Goal: Task Accomplishment & Management: Complete application form

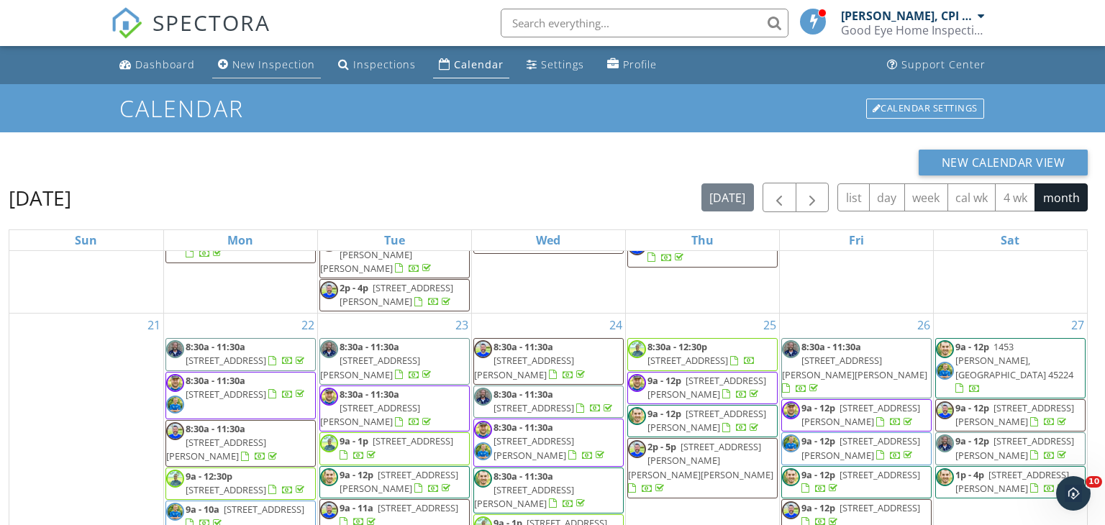
click at [262, 64] on div "New Inspection" at bounding box center [273, 65] width 83 height 14
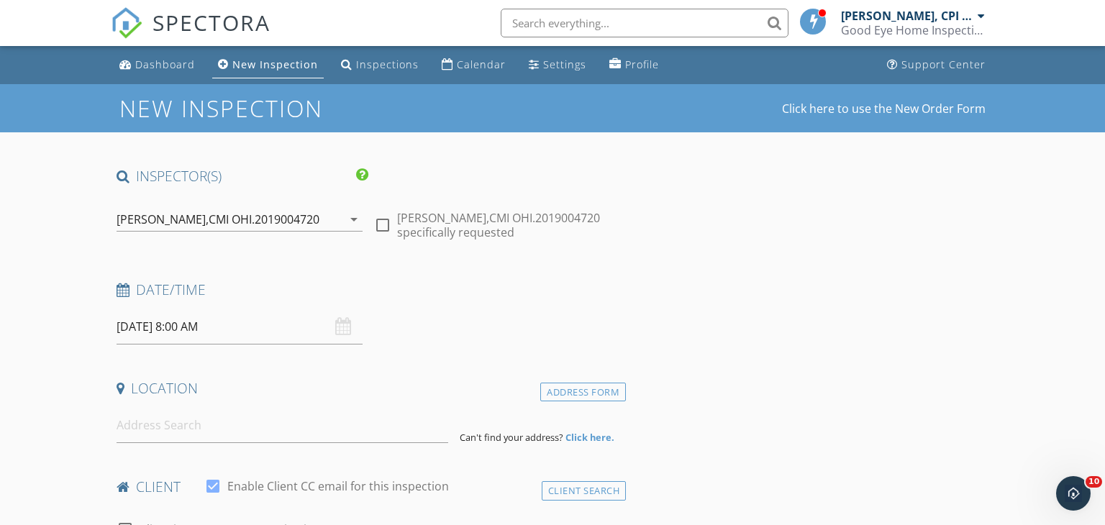
click at [353, 221] on icon "arrow_drop_down" at bounding box center [353, 219] width 17 height 17
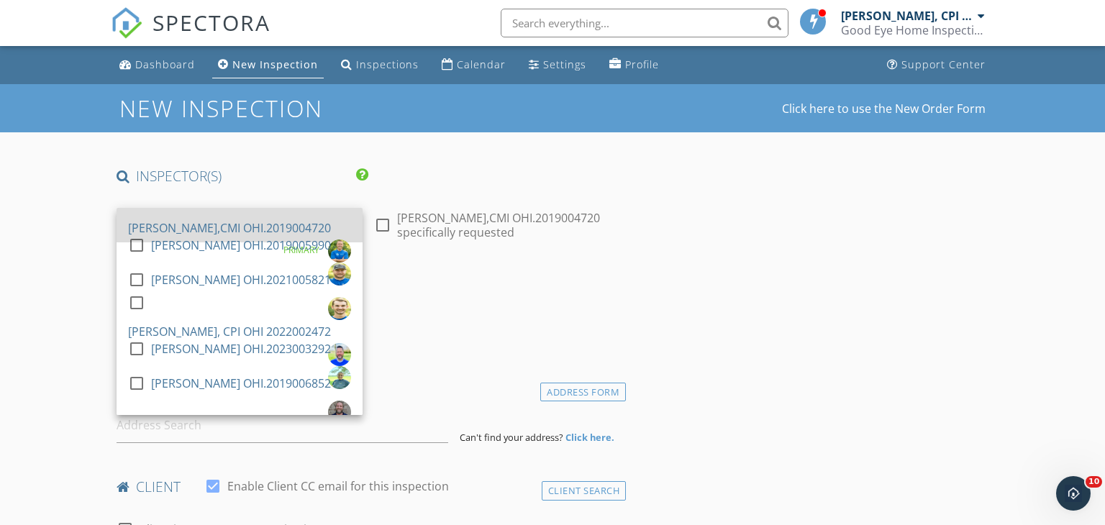
click at [289, 217] on div "[PERSON_NAME],CMI OHI.2019004720" at bounding box center [229, 228] width 203 height 23
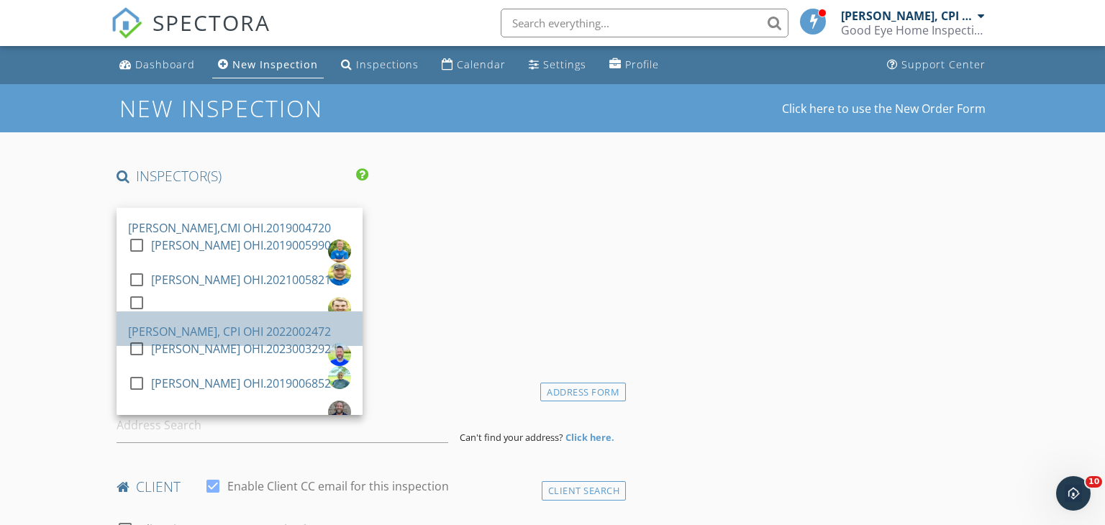
click at [194, 320] on div "[PERSON_NAME], CPI OHI 2022002472" at bounding box center [229, 331] width 203 height 23
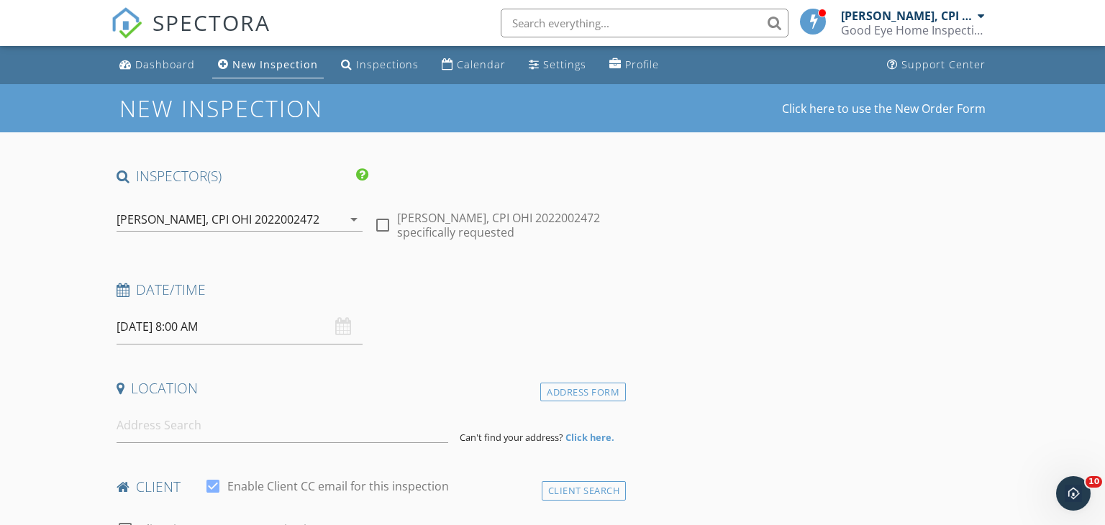
click at [270, 334] on input "[DATE] 8:00 AM" at bounding box center [240, 326] width 246 height 35
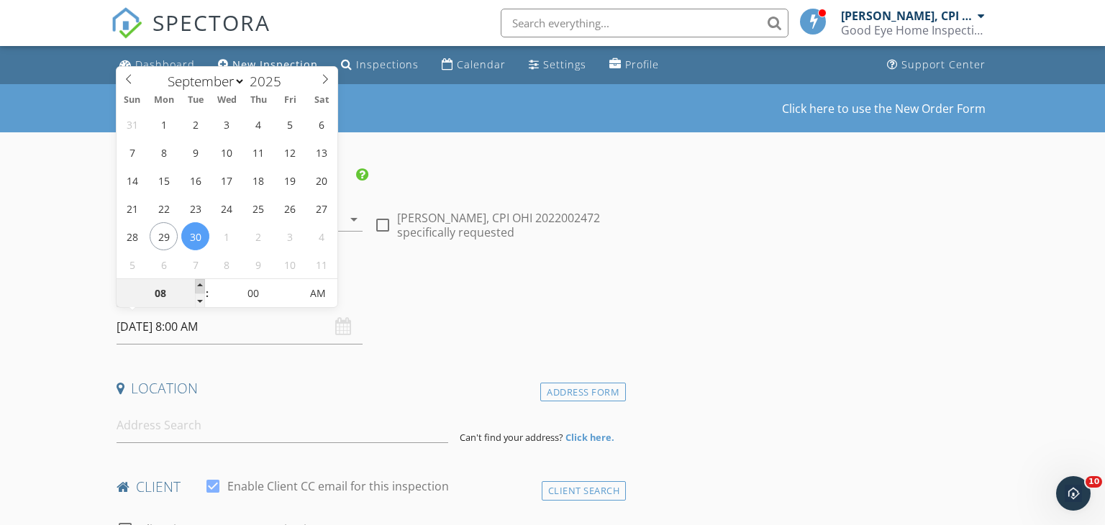
type input "09"
type input "[DATE] 9:00 AM"
click at [199, 287] on span at bounding box center [200, 286] width 10 height 14
type input "10"
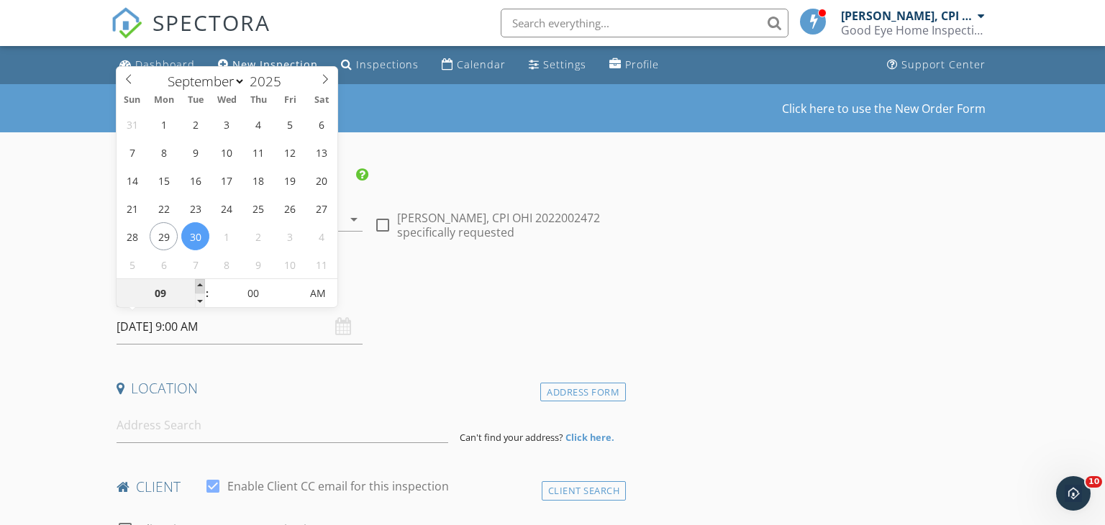
type input "09/30/2025 10:00 AM"
type input "11"
type input "09/30/2025 11:00 AM"
click at [199, 287] on span at bounding box center [200, 286] width 10 height 14
type input "12"
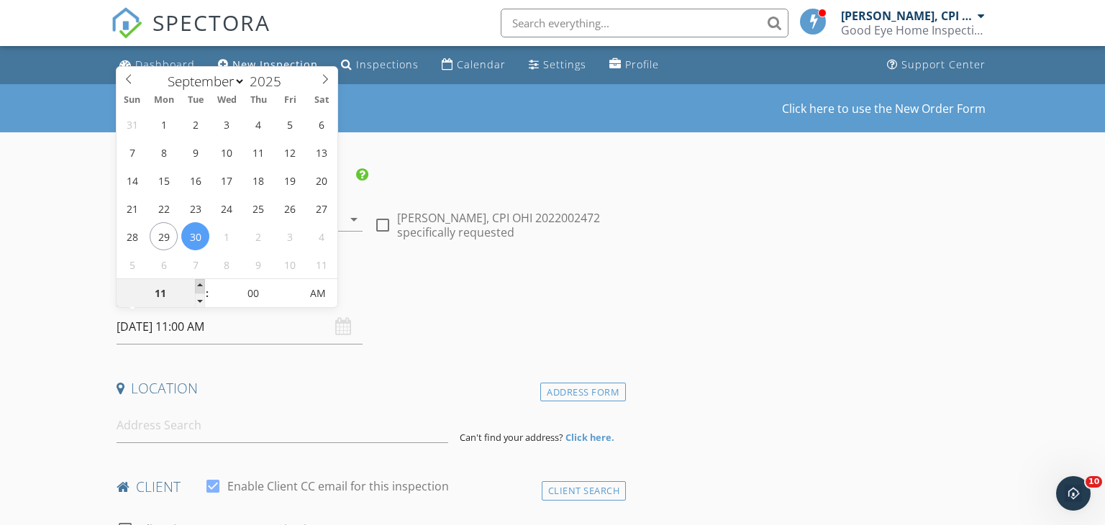
type input "09/30/2025 12:00 PM"
click at [199, 287] on span at bounding box center [200, 286] width 10 height 14
type input "01"
type input "09/30/2025 1:00 PM"
click at [199, 287] on span at bounding box center [200, 286] width 10 height 14
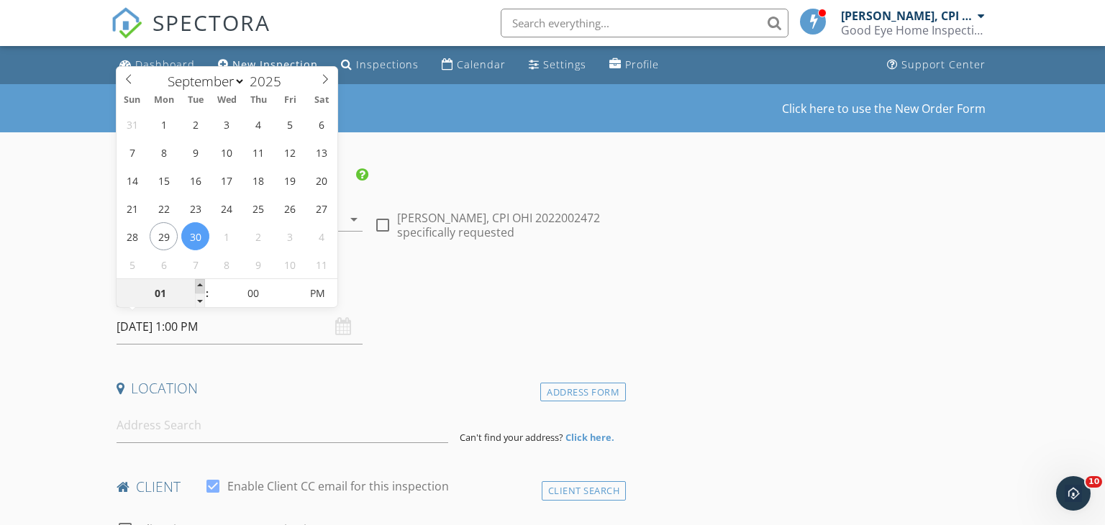
type input "02"
type input "09/30/2025 2:00 PM"
click at [199, 287] on span at bounding box center [200, 286] width 10 height 14
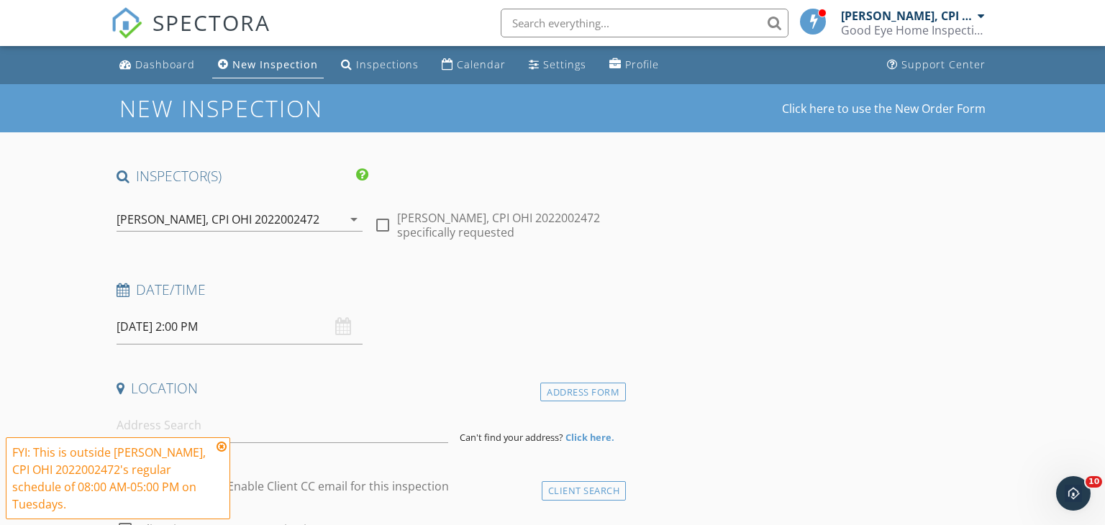
click at [221, 453] on icon at bounding box center [222, 447] width 10 height 12
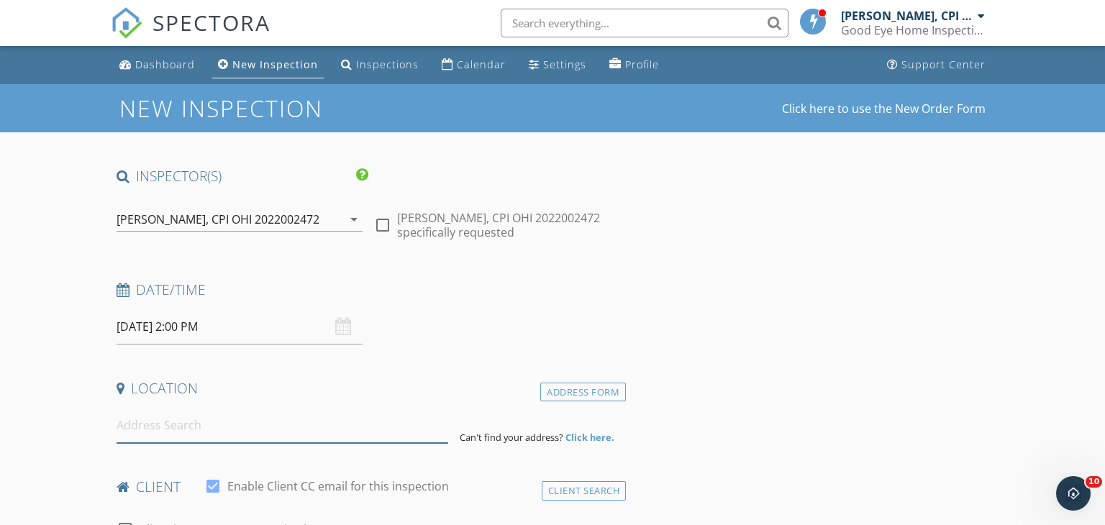
click at [191, 438] on input at bounding box center [283, 425] width 332 height 35
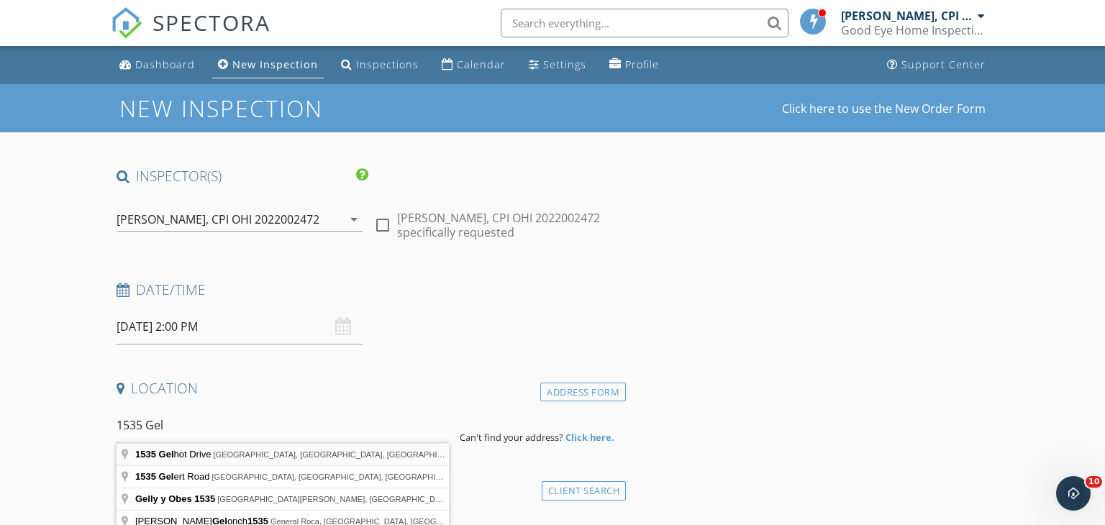
type input "1535 Gelhot Drive, Fairfield, OH, USA"
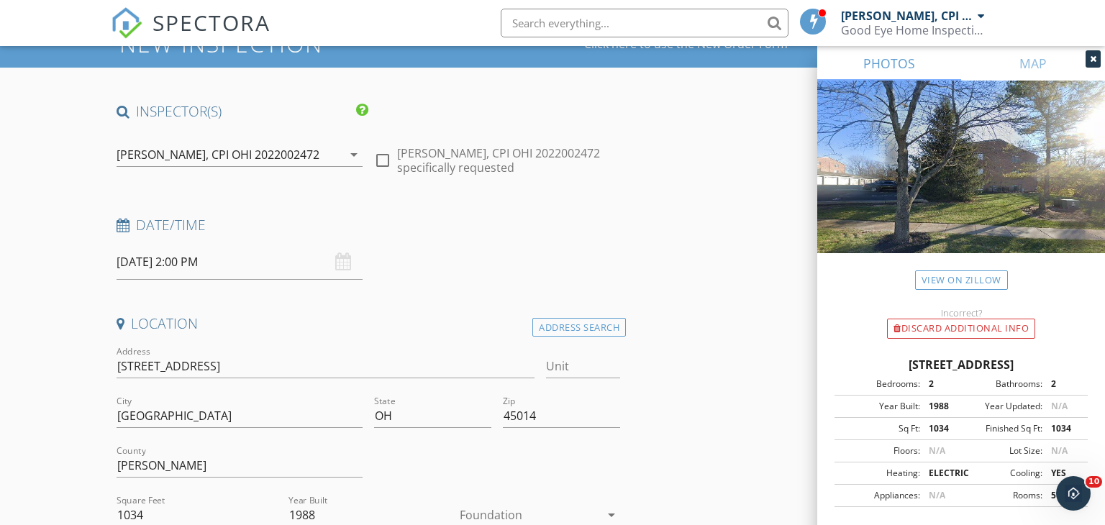
scroll to position [76, 0]
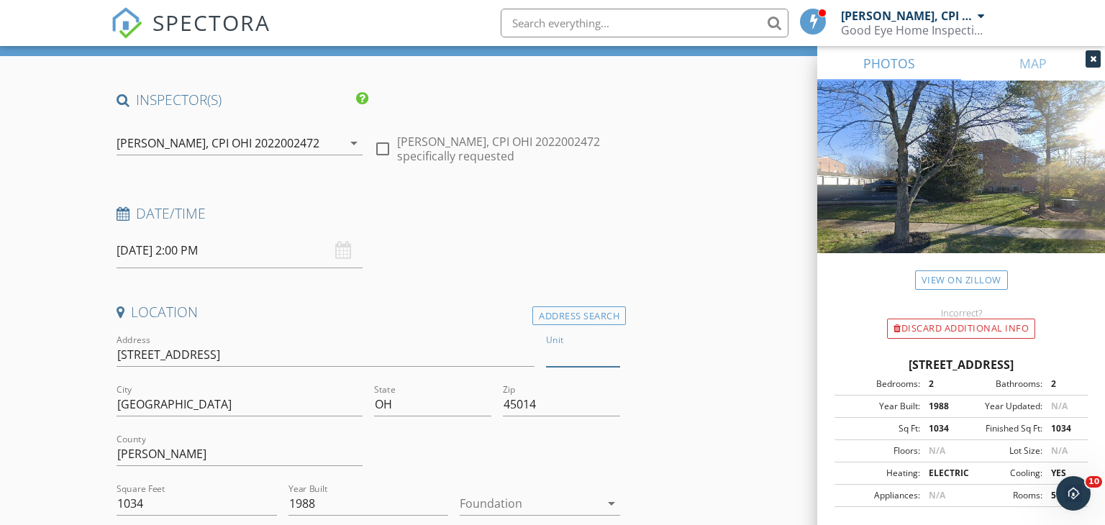
click at [570, 353] on input "Unit" at bounding box center [583, 355] width 74 height 24
type input "146"
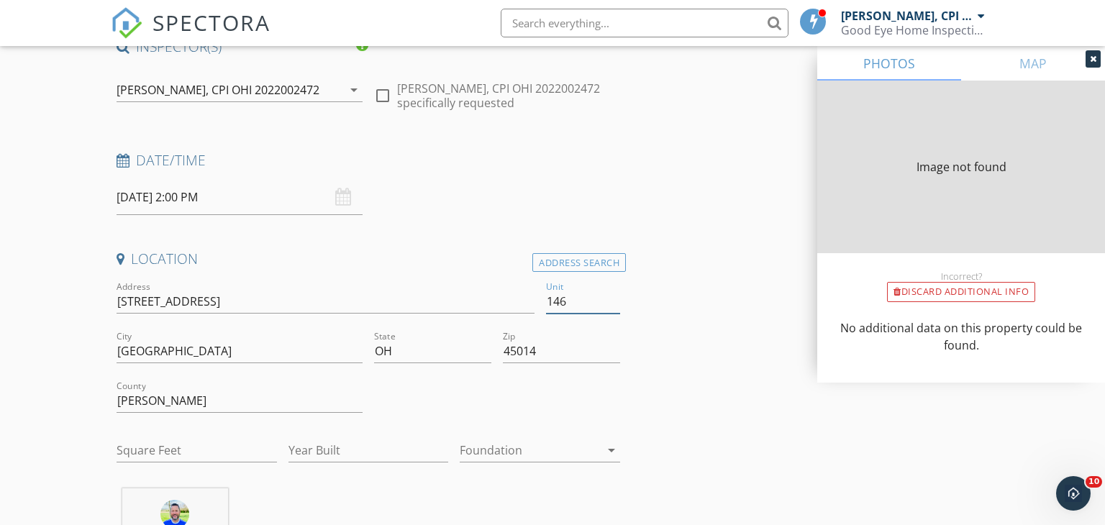
type input "1034"
type input "1988"
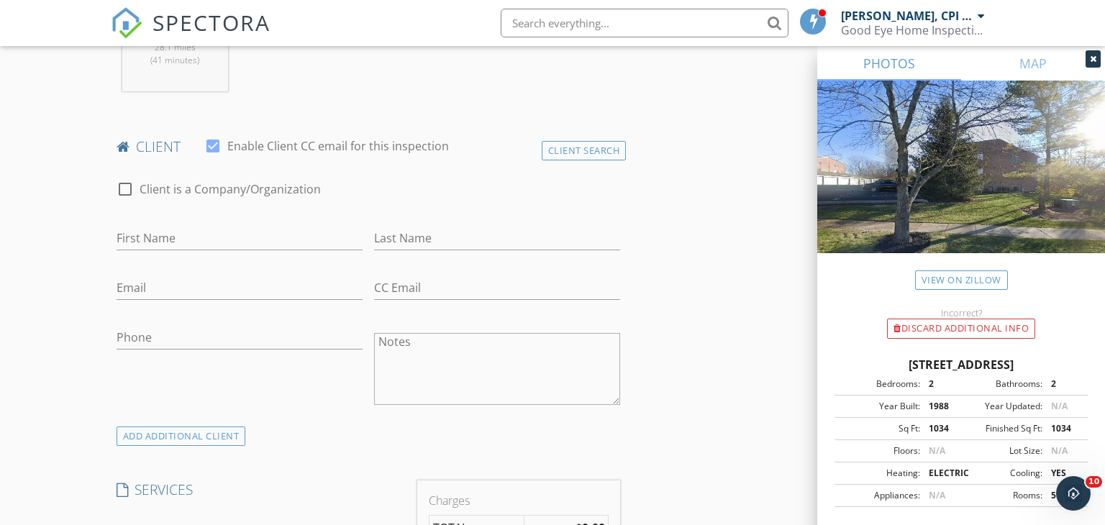
scroll to position [661, 0]
type input "146"
click at [153, 227] on input "First Name" at bounding box center [240, 238] width 246 height 24
paste input "Julie"
type input "Julie"
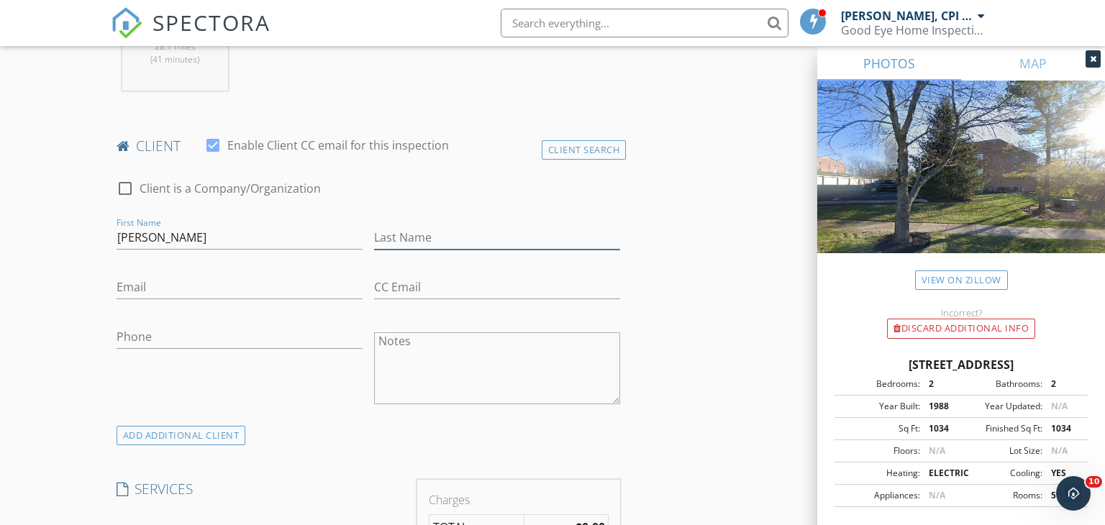
click at [388, 226] on input "Last Name" at bounding box center [497, 238] width 246 height 24
paste input "Bolton"
type input "Bolton"
click at [150, 325] on input "Phone" at bounding box center [240, 337] width 246 height 24
paste input "513-328-4182"
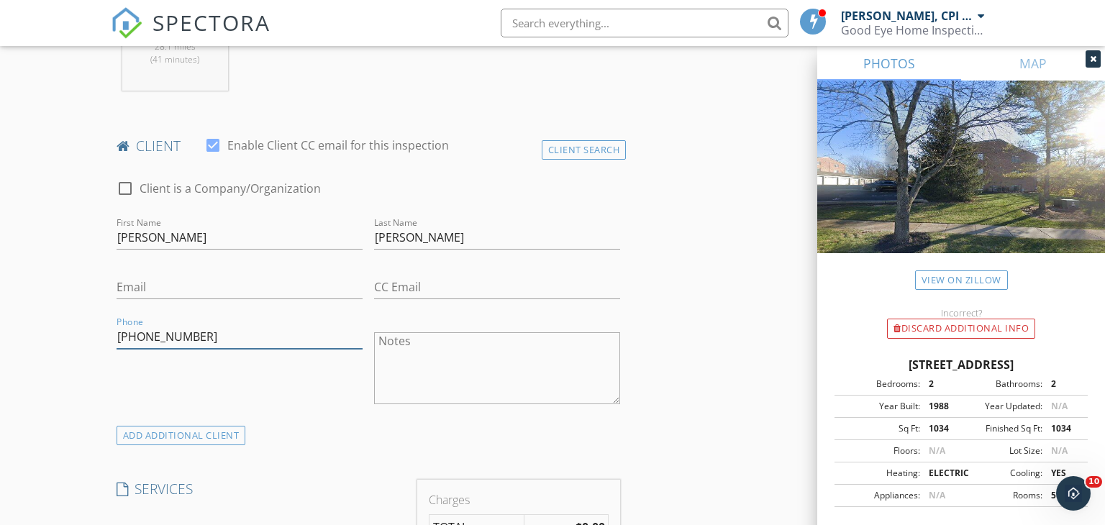
type input "513-328-4182"
click at [145, 279] on input "Email" at bounding box center [240, 288] width 246 height 24
paste input "julsbolton@gmail.com"
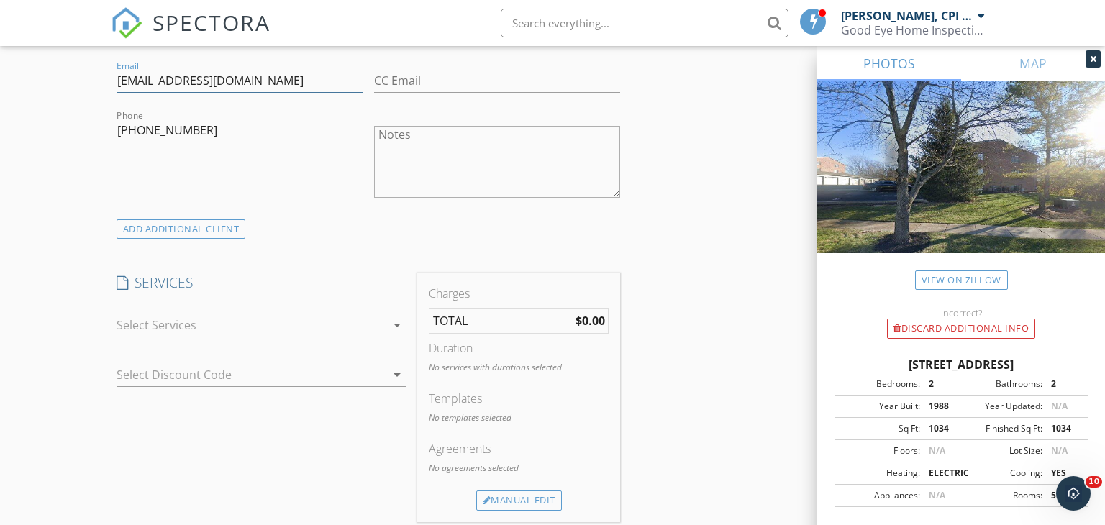
scroll to position [869, 0]
type input "julsbolton@gmail.com"
click at [394, 316] on icon "arrow_drop_down" at bounding box center [397, 324] width 17 height 17
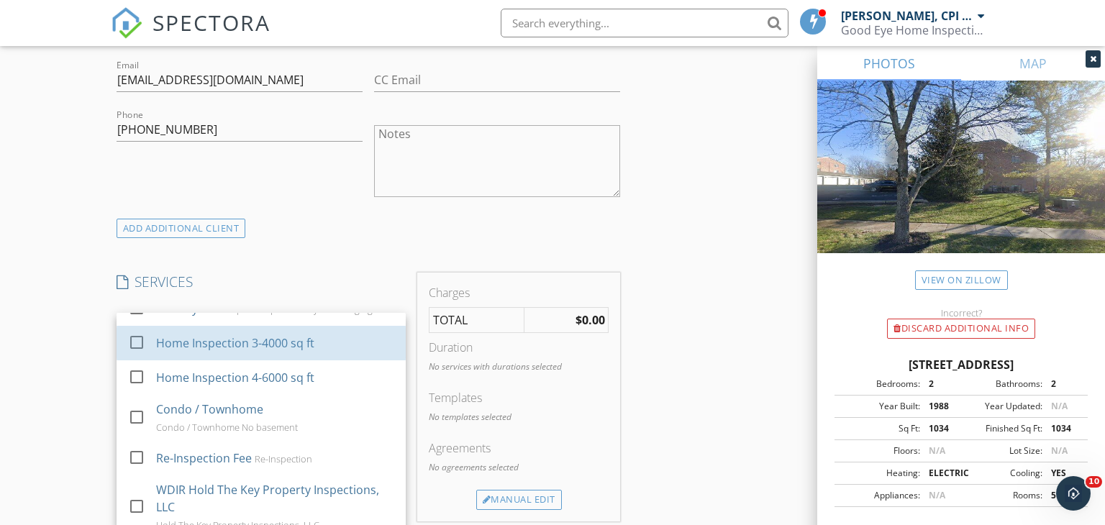
scroll to position [443, 0]
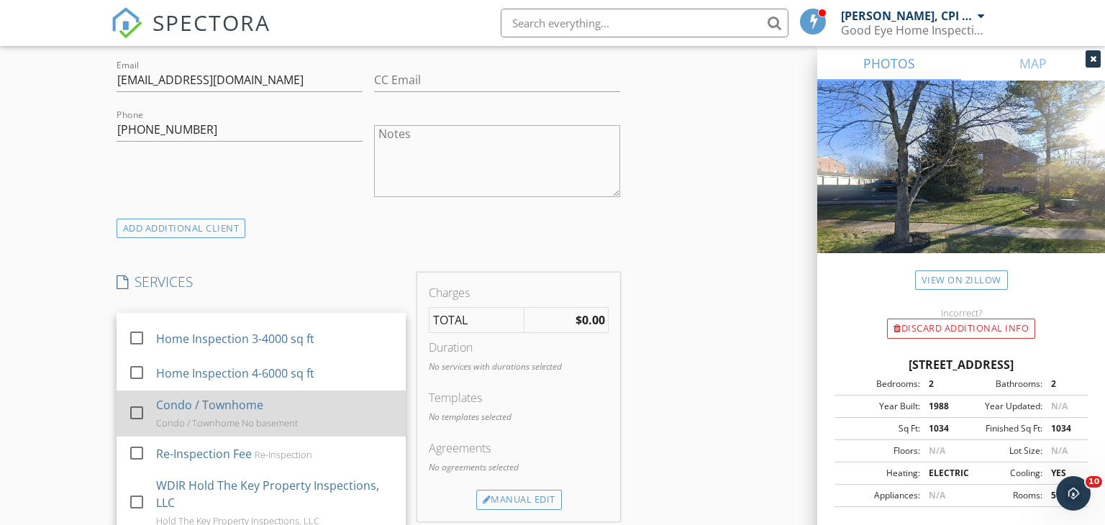
click at [137, 401] on div at bounding box center [136, 413] width 24 height 24
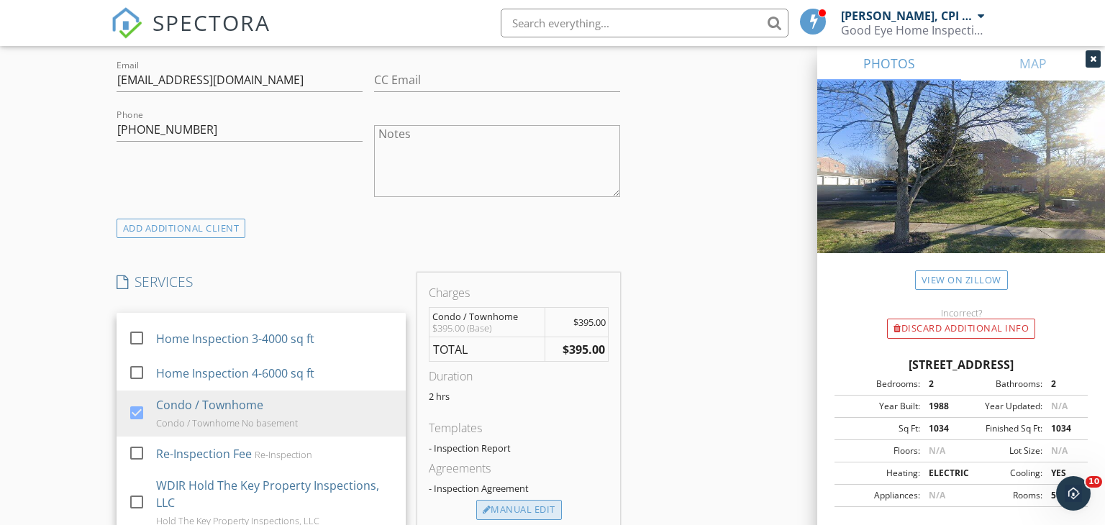
click at [545, 500] on div "Manual Edit" at bounding box center [519, 510] width 86 height 20
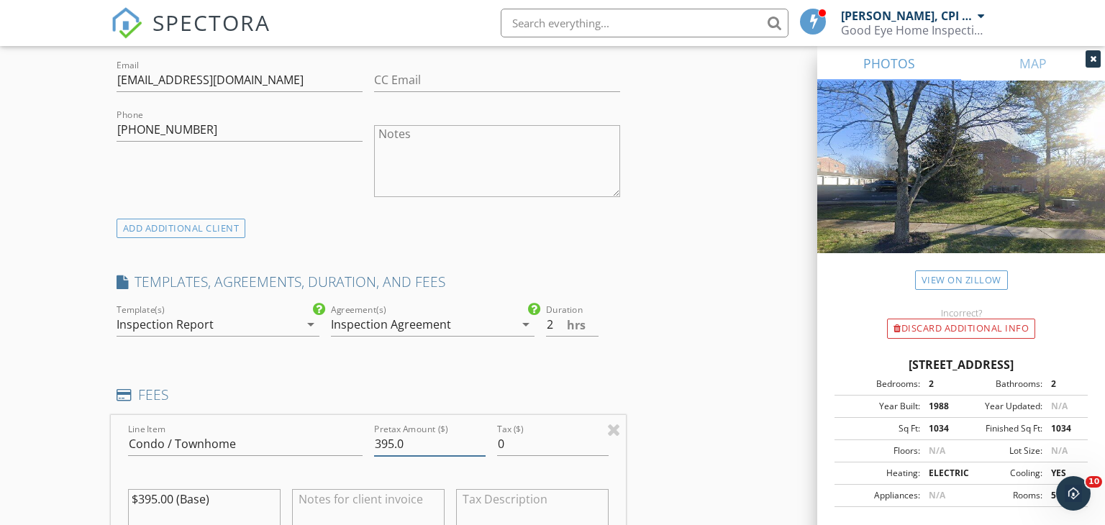
click at [423, 432] on input "395.0" at bounding box center [430, 444] width 112 height 24
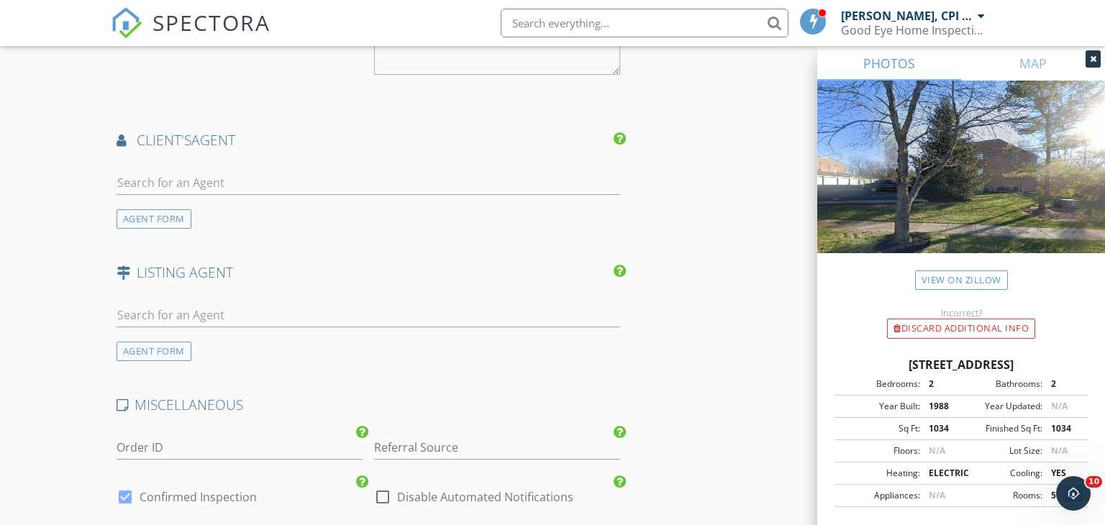
scroll to position [1739, 0]
type input "365"
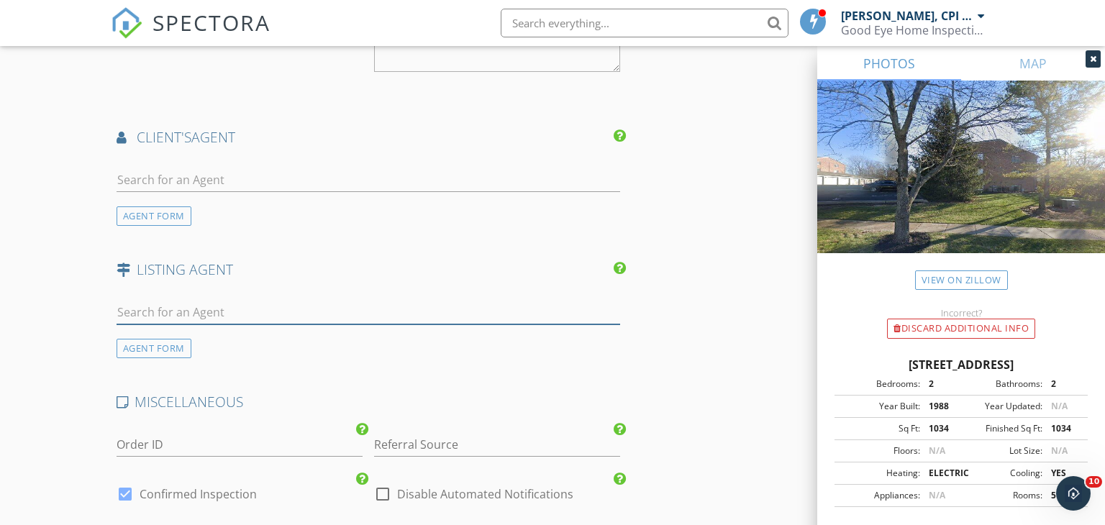
click at [189, 301] on input "text" at bounding box center [369, 313] width 504 height 24
type input "Can"
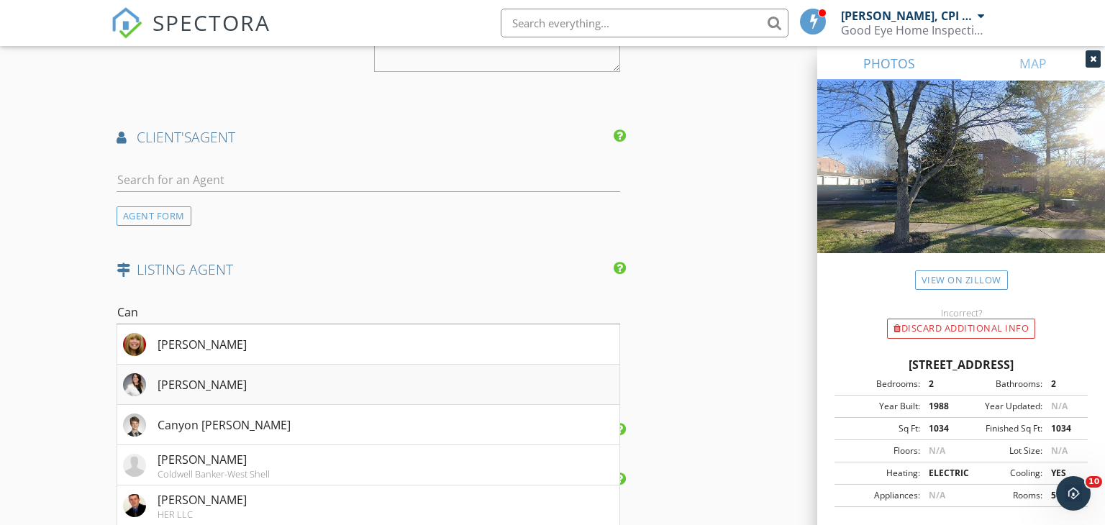
click at [203, 376] on div "Candace Tolliver" at bounding box center [202, 384] width 89 height 17
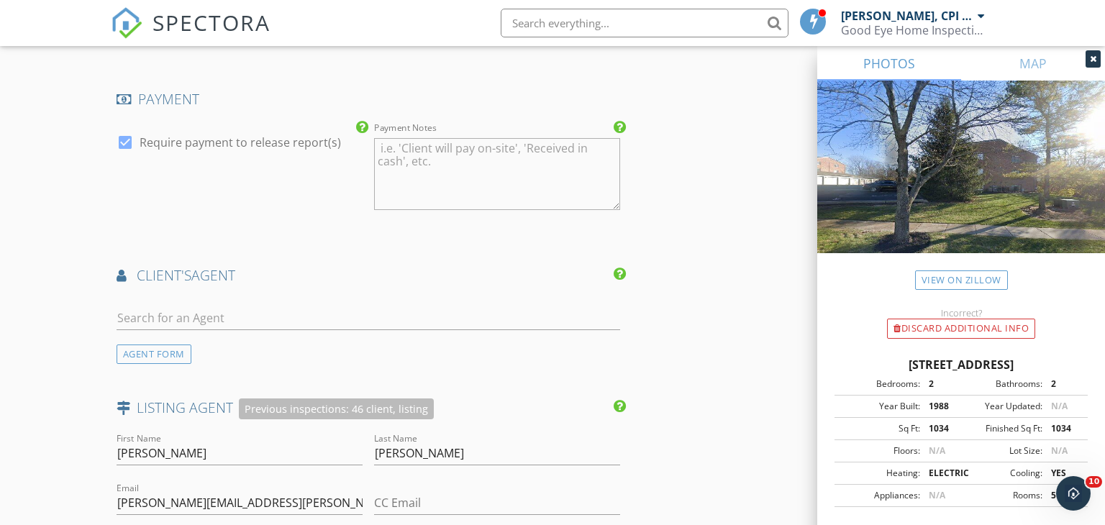
scroll to position [1602, 0]
click at [192, 306] on input "text" at bounding box center [369, 318] width 504 height 24
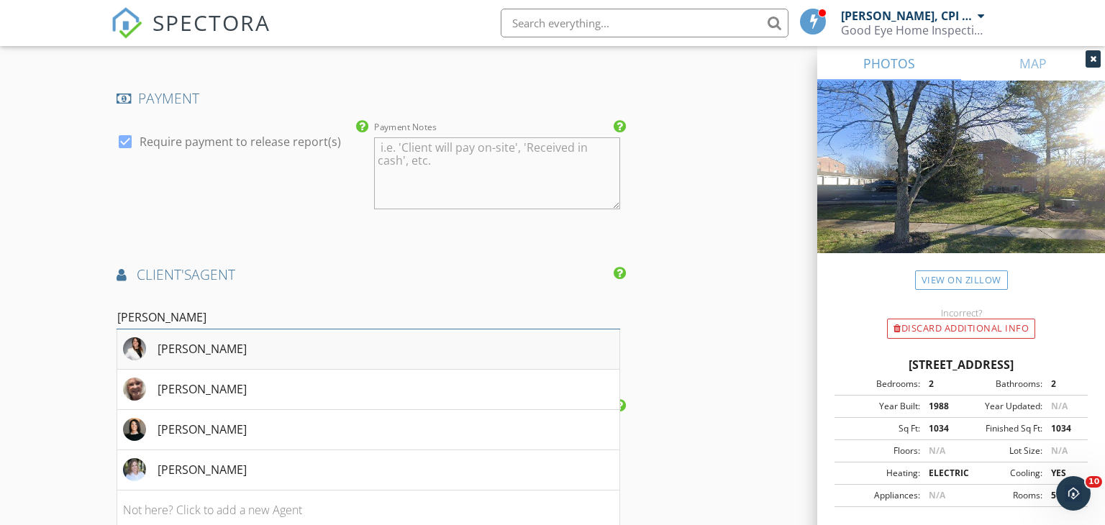
type input "candace"
click at [227, 340] on div "Candace Tolliver" at bounding box center [202, 348] width 89 height 17
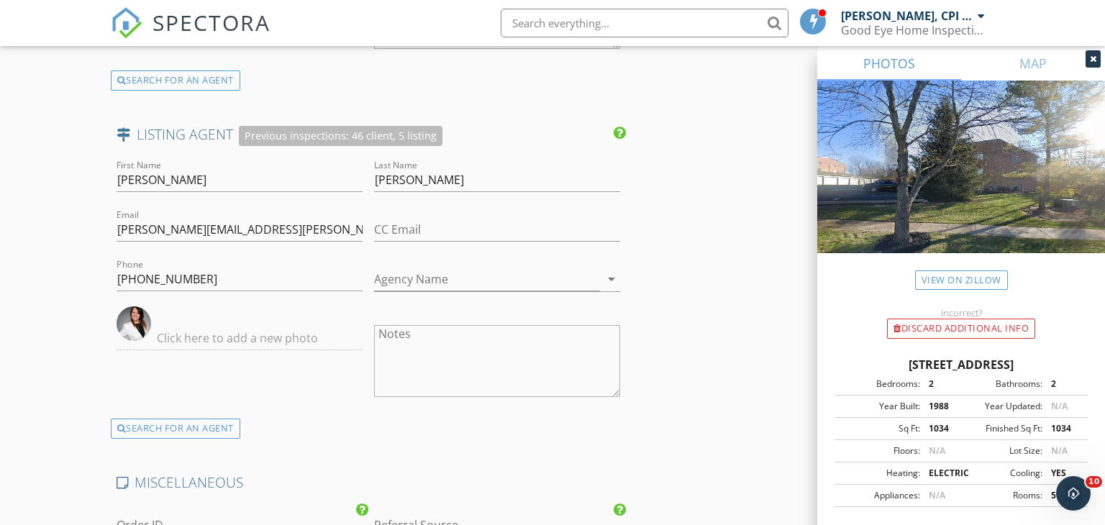
scroll to position [2090, 0]
click at [201, 418] on div "SEARCH FOR AN AGENT" at bounding box center [176, 428] width 130 height 20
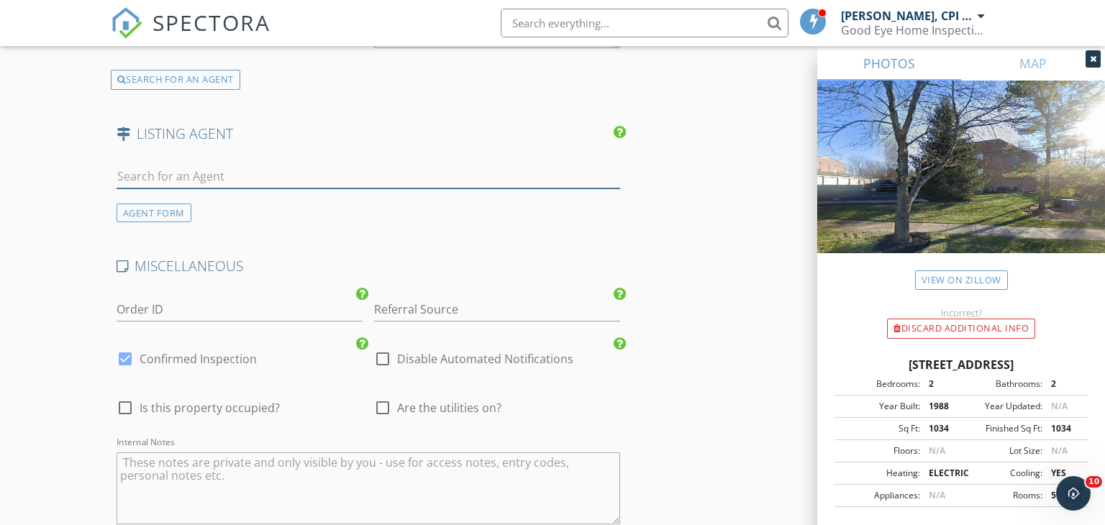
click at [161, 165] on input "text" at bounding box center [369, 177] width 504 height 24
type input "s"
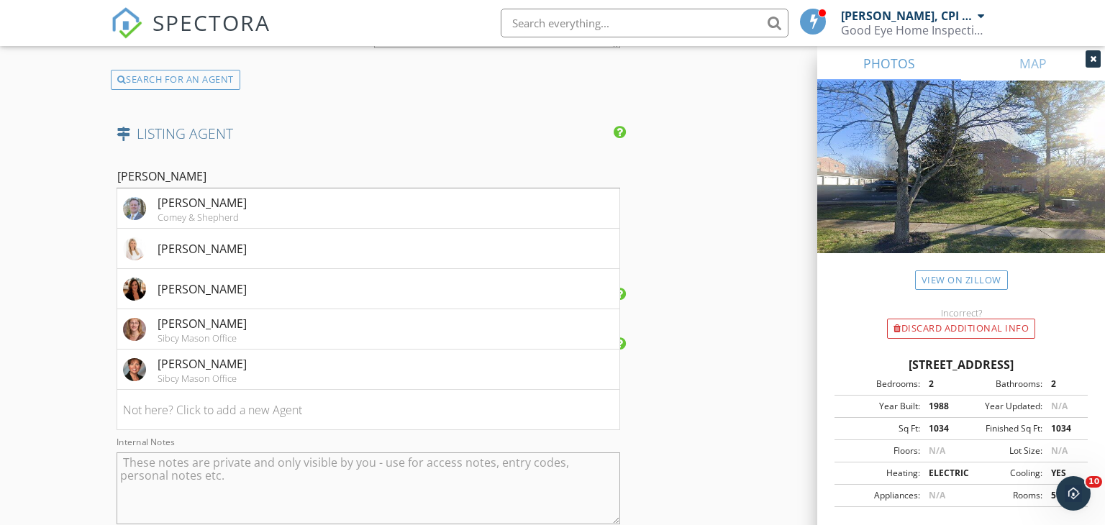
click at [202, 165] on input "mason" at bounding box center [369, 177] width 504 height 24
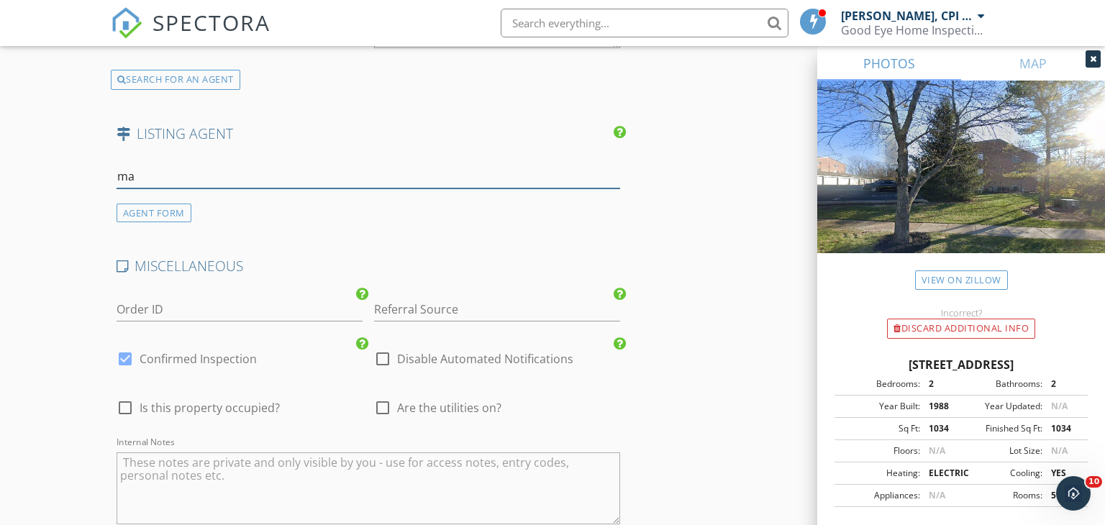
type input "m"
click at [181, 204] on div "AGENT FORM" at bounding box center [154, 213] width 75 height 19
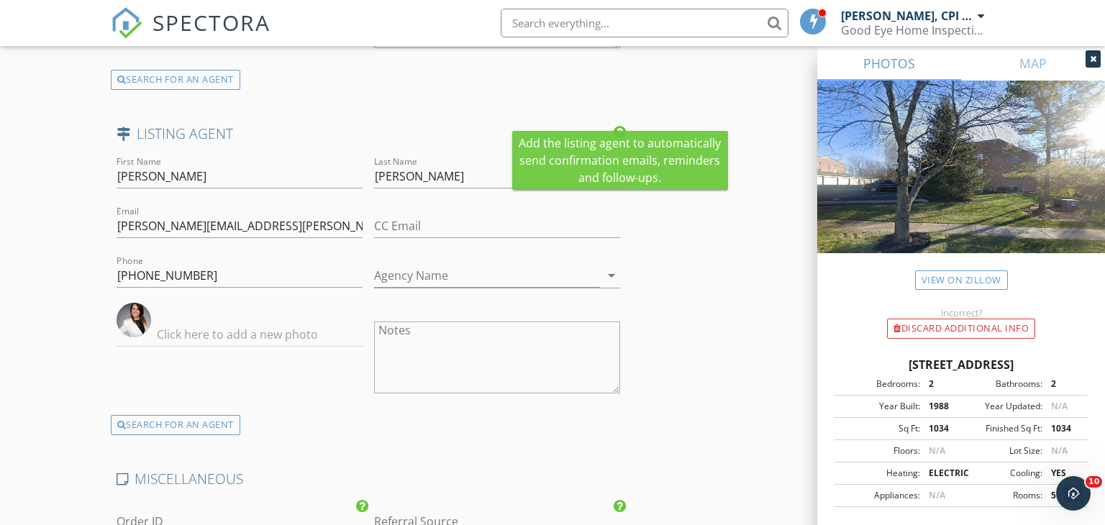
click at [620, 125] on icon at bounding box center [620, 132] width 12 height 14
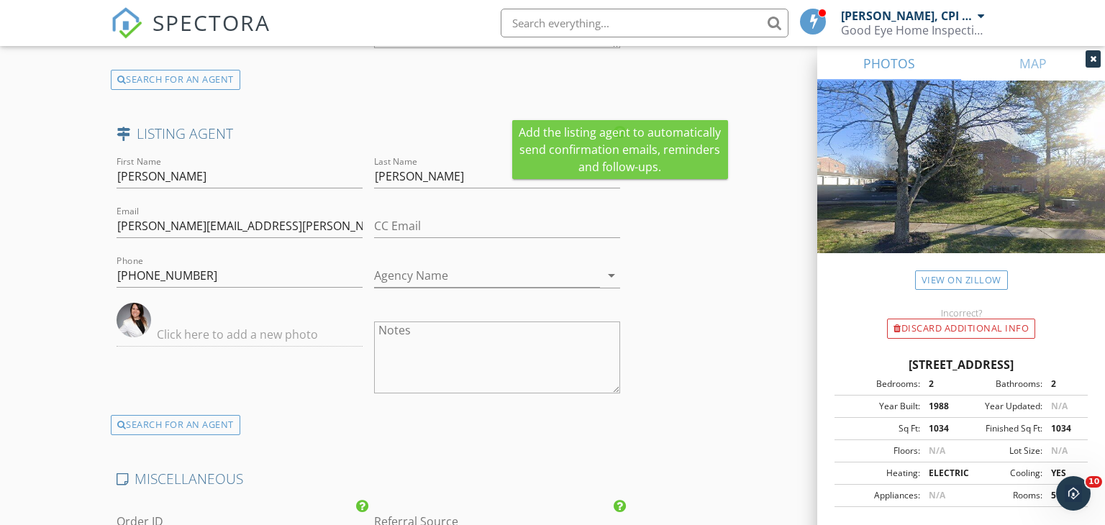
click at [619, 125] on icon at bounding box center [620, 132] width 12 height 14
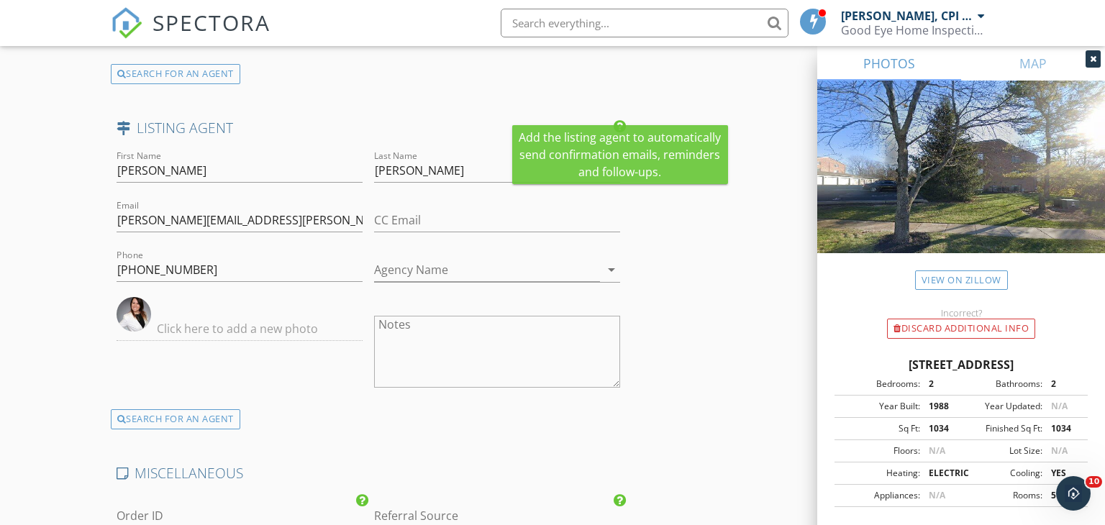
scroll to position [2095, 0]
click at [619, 120] on icon at bounding box center [620, 127] width 12 height 14
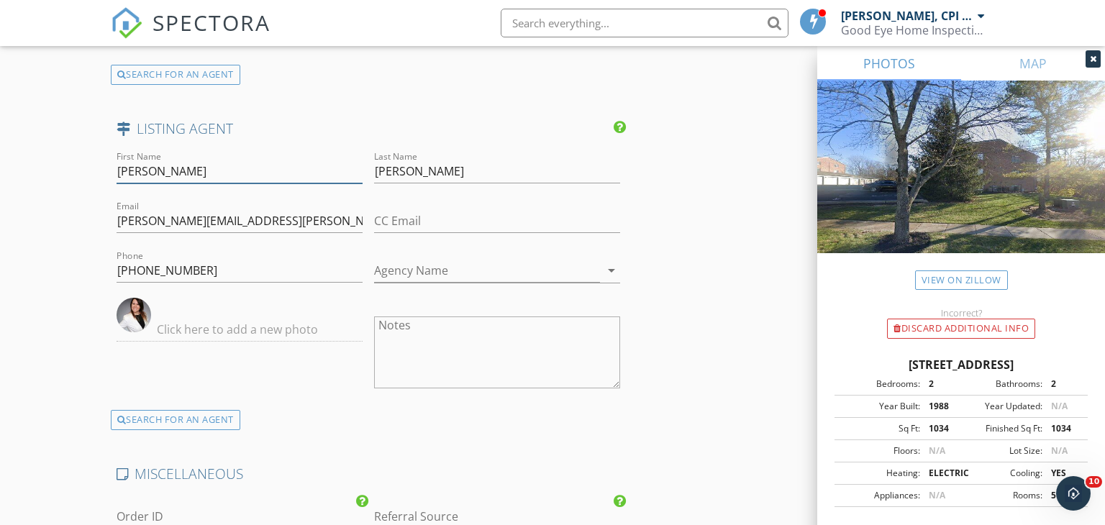
click at [273, 165] on input "Candace" at bounding box center [240, 172] width 246 height 24
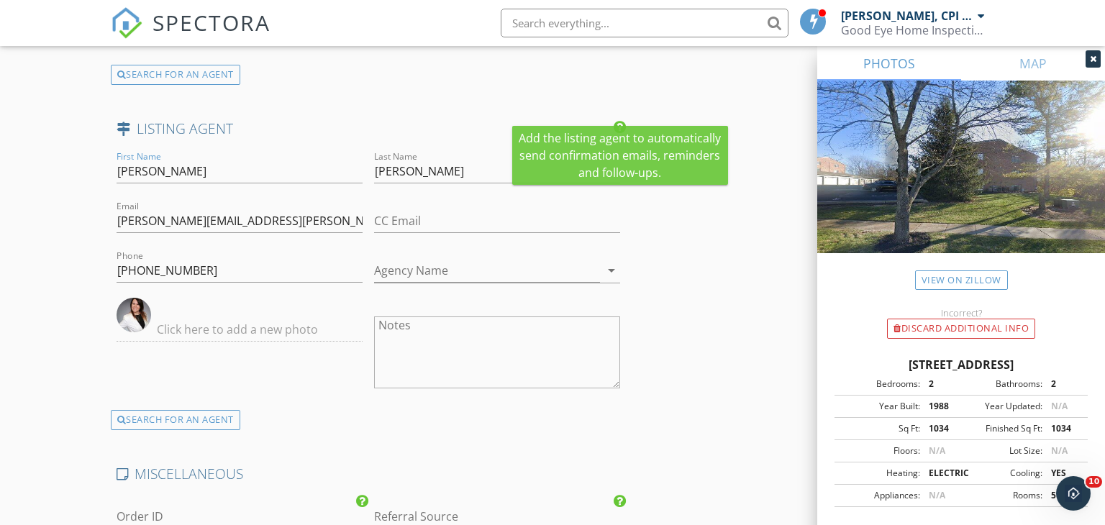
click at [622, 120] on icon at bounding box center [620, 127] width 12 height 14
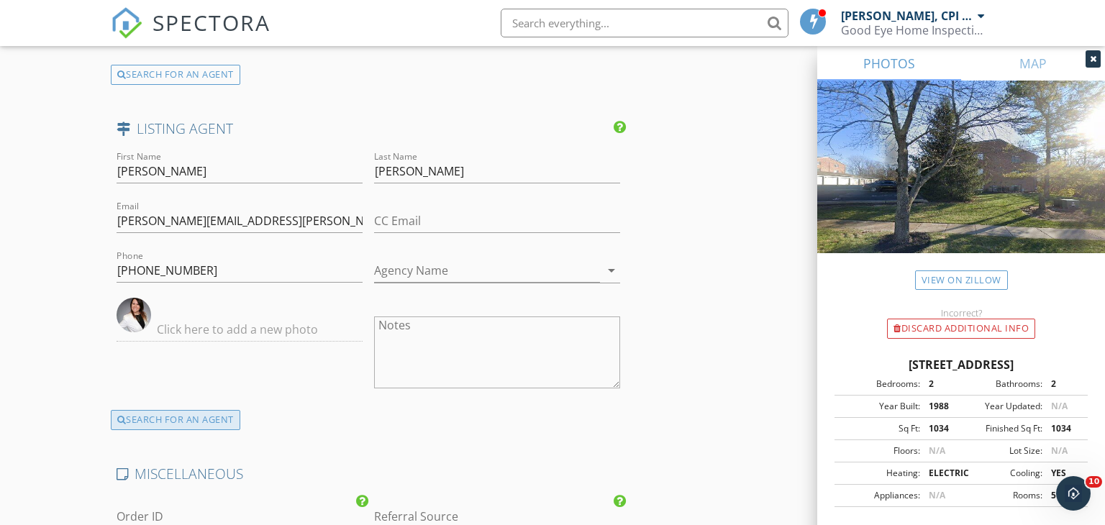
click at [200, 410] on div "SEARCH FOR AN AGENT" at bounding box center [176, 420] width 130 height 20
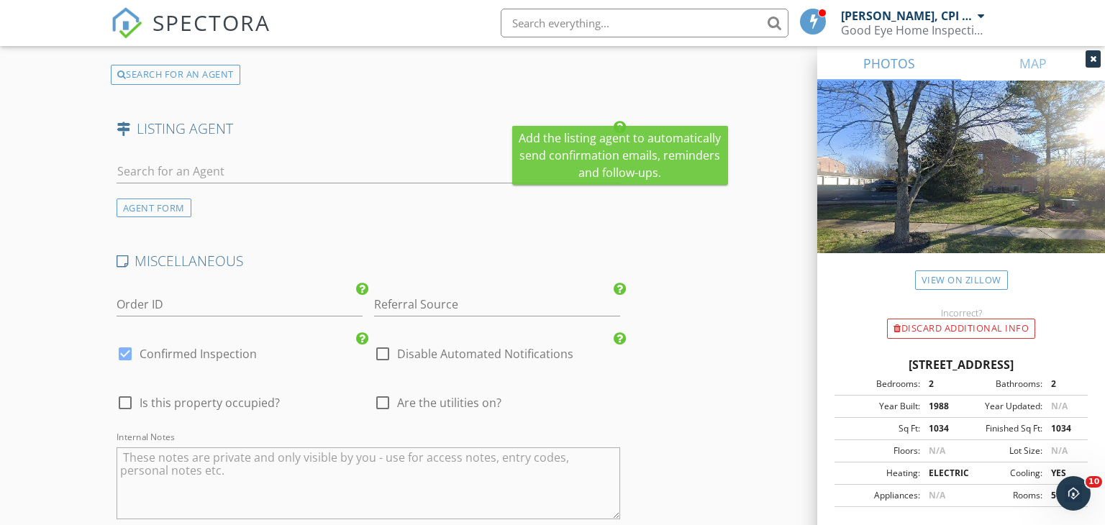
click at [620, 120] on icon at bounding box center [620, 127] width 12 height 14
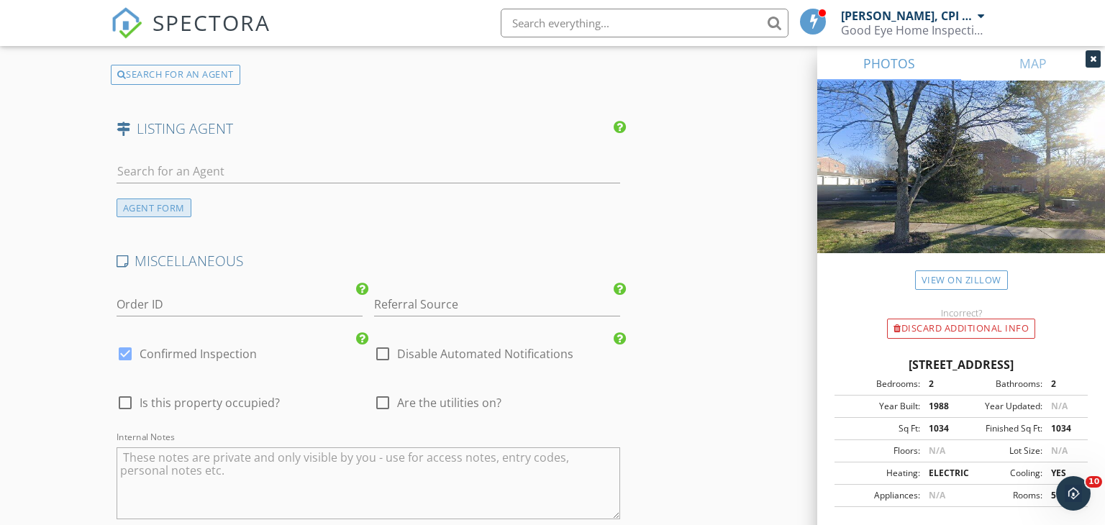
click at [137, 199] on div "AGENT FORM" at bounding box center [154, 208] width 75 height 19
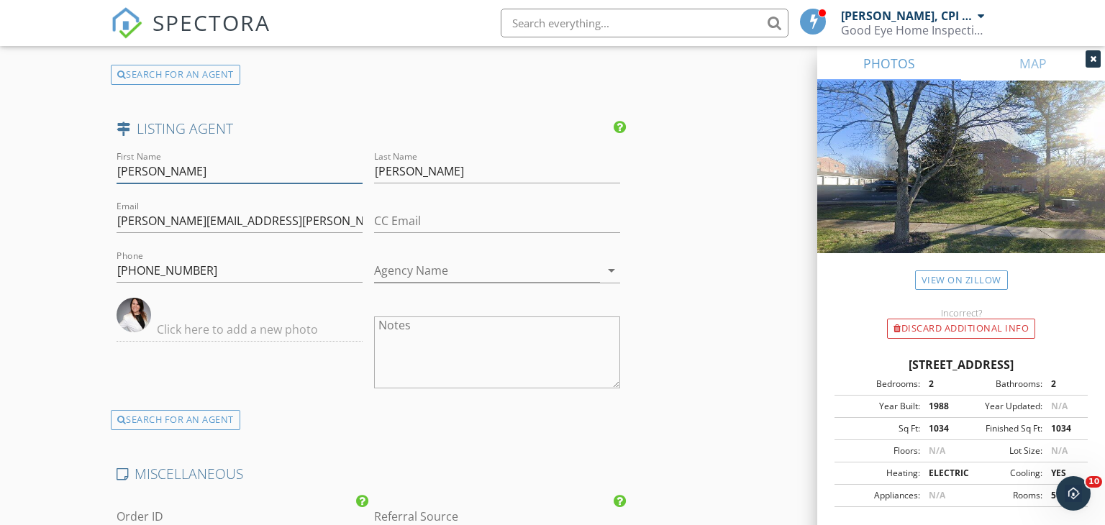
click at [188, 160] on input "Candace" at bounding box center [240, 172] width 246 height 24
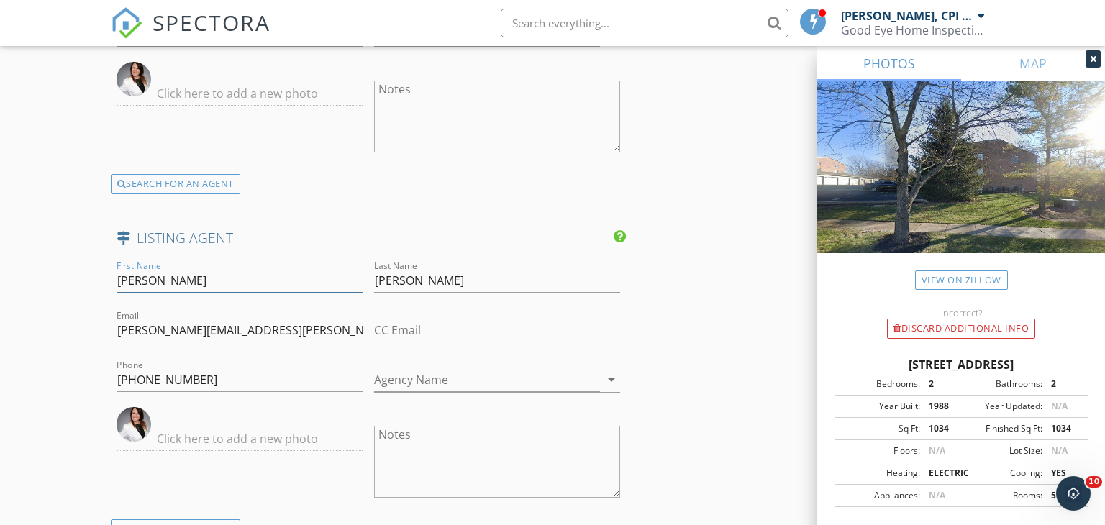
scroll to position [1986, 0]
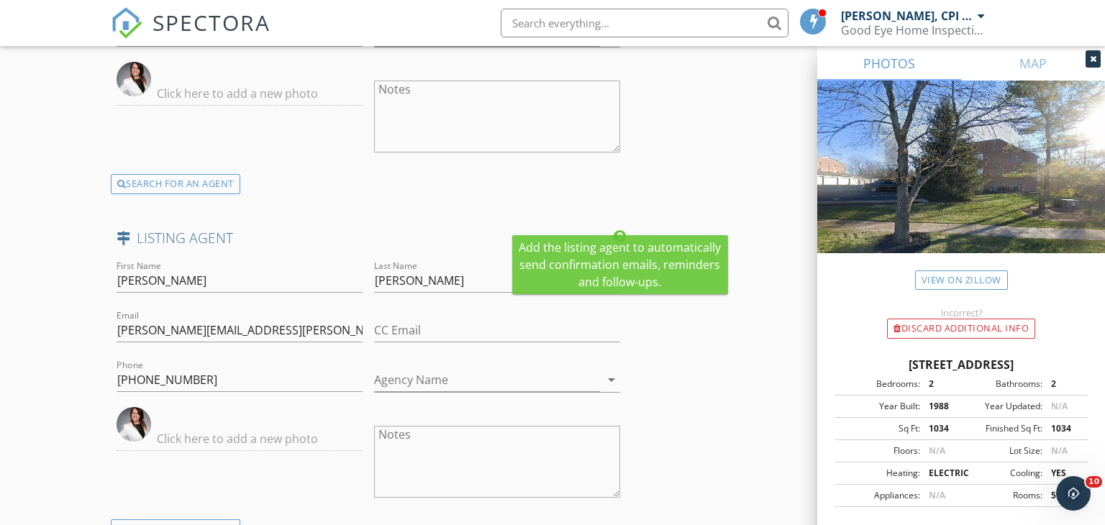
click at [619, 230] on icon at bounding box center [620, 237] width 12 height 14
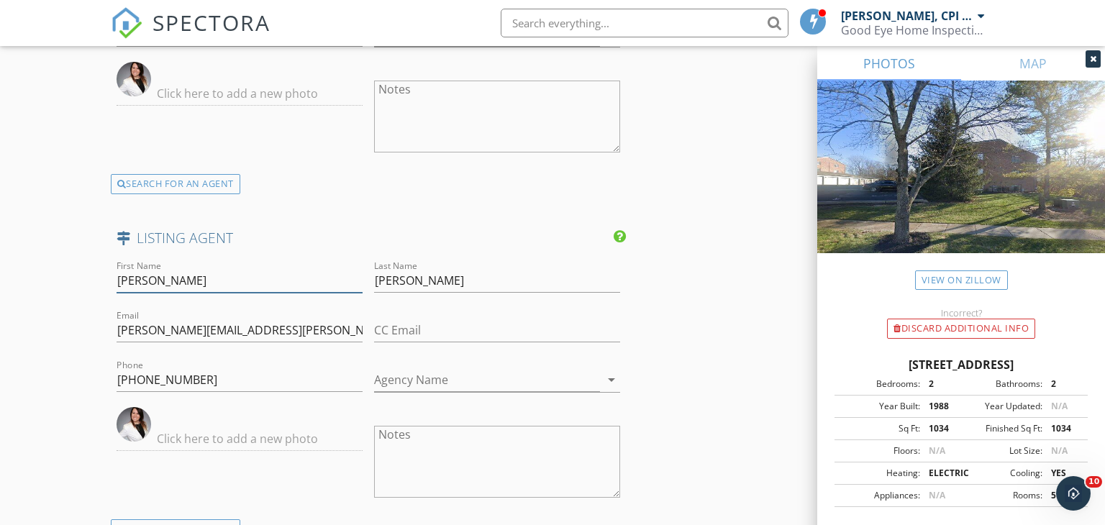
click at [211, 269] on input "Candace" at bounding box center [240, 281] width 246 height 24
type input "C"
type input "Sherry"
click at [486, 269] on input "Tolliver" at bounding box center [497, 281] width 246 height 24
type input "T"
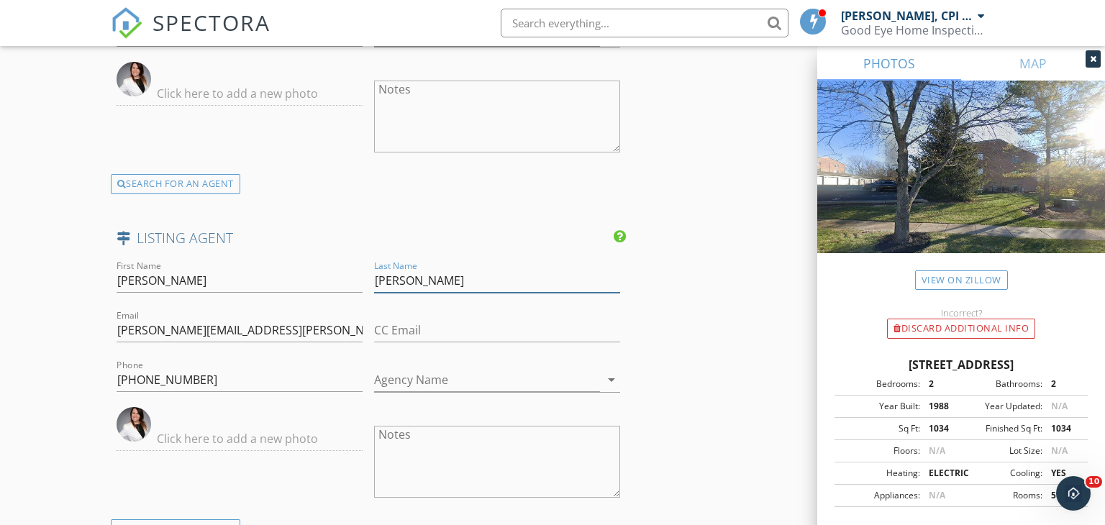
type input "Mason"
click at [306, 319] on input "candace.tolliver@gmail.com" at bounding box center [240, 331] width 246 height 24
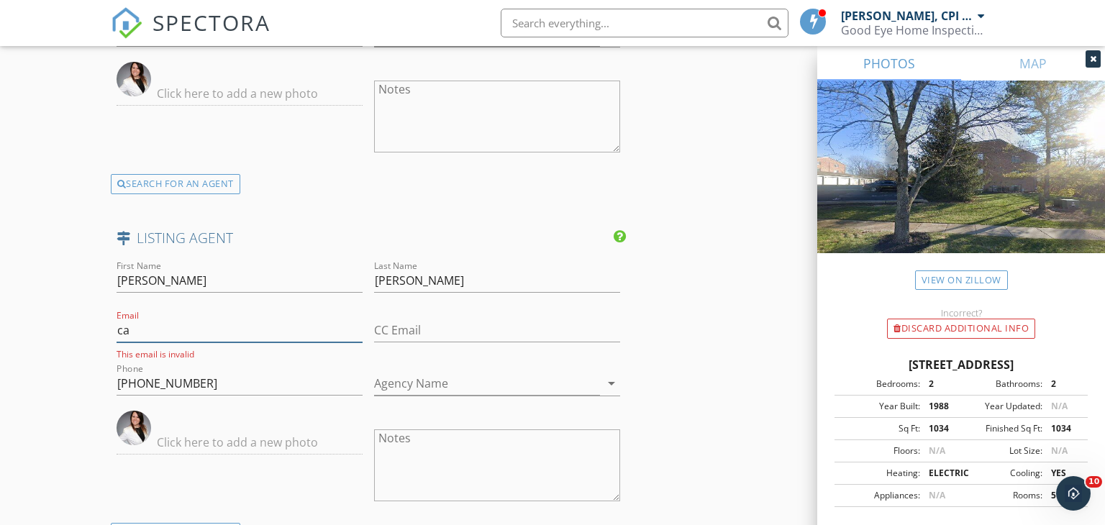
type input "c"
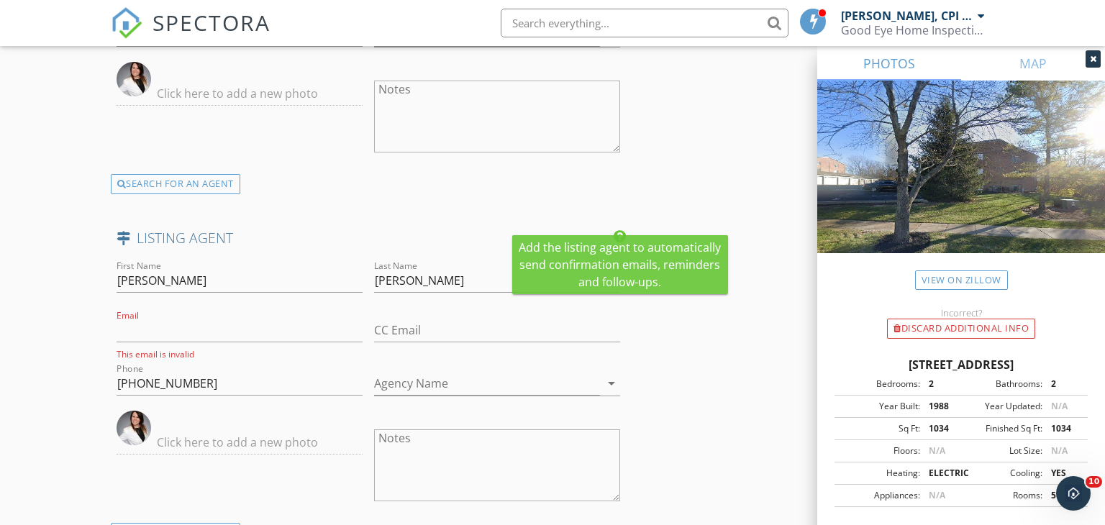
click at [621, 230] on icon at bounding box center [620, 237] width 12 height 14
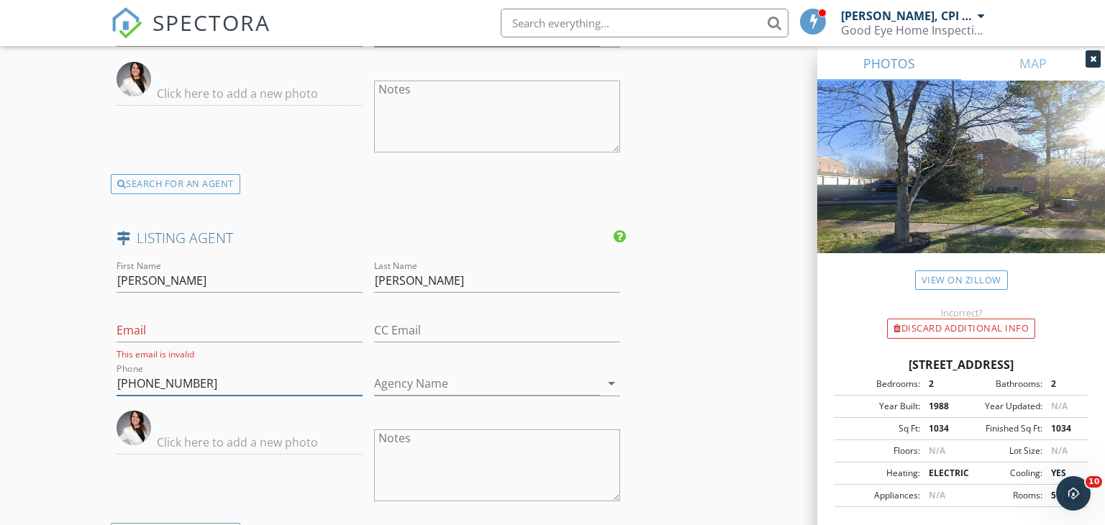
click at [250, 372] on input "513-582-2553" at bounding box center [240, 384] width 246 height 24
type input "5"
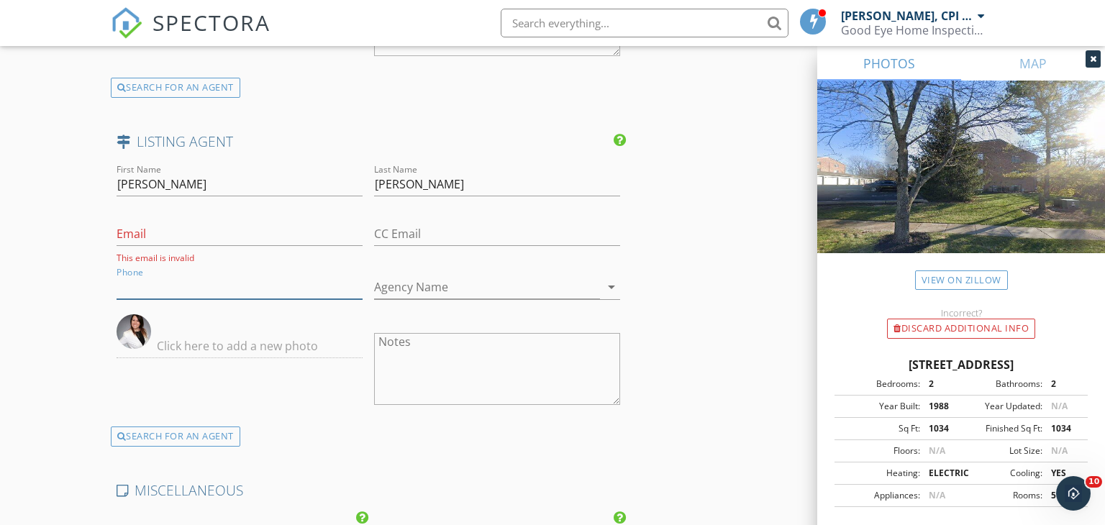
scroll to position [2083, 0]
click at [135, 317] on img at bounding box center [134, 331] width 35 height 35
click at [135, 314] on img at bounding box center [134, 331] width 35 height 35
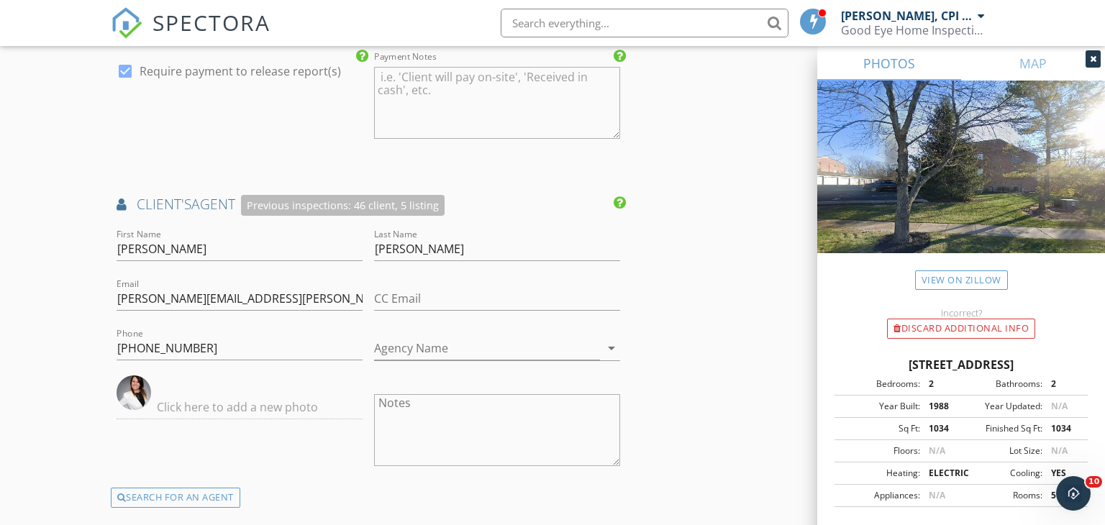
scroll to position [1690, 0]
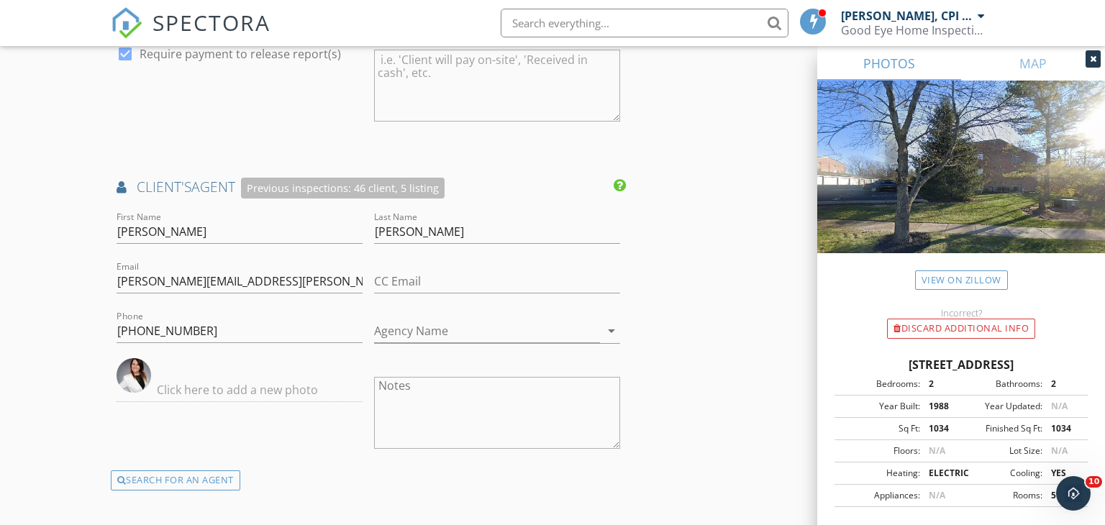
click at [617, 178] on icon at bounding box center [620, 185] width 12 height 14
click at [190, 471] on div "SEARCH FOR AN AGENT" at bounding box center [176, 481] width 130 height 20
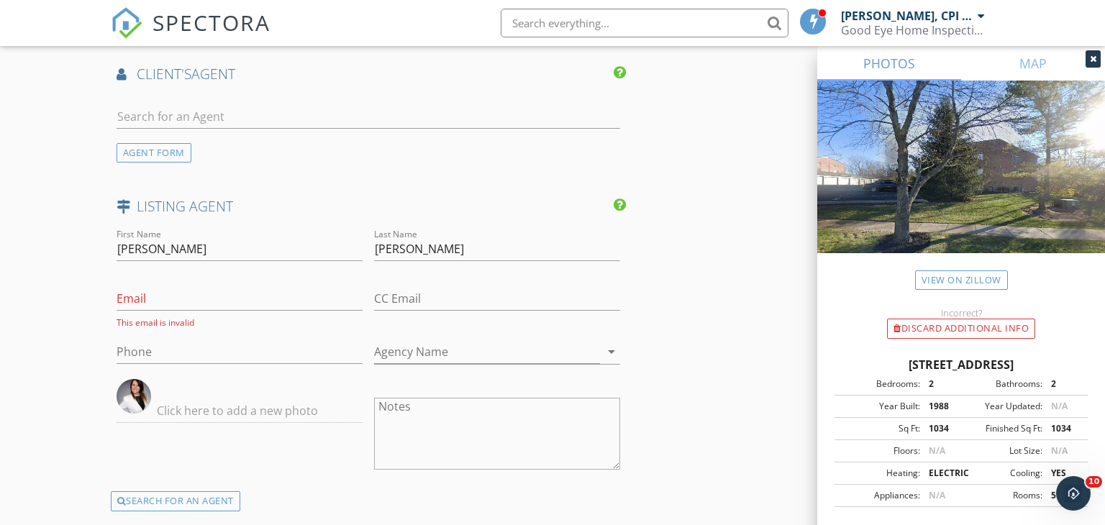
scroll to position [1804, 0]
click at [181, 490] on div "SEARCH FOR AN AGENT" at bounding box center [176, 500] width 130 height 20
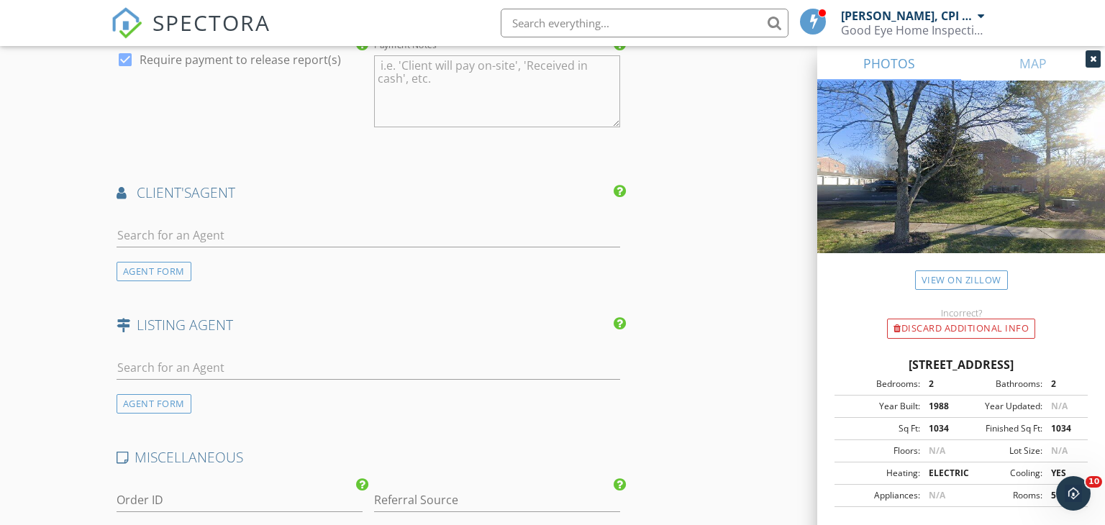
scroll to position [1671, 0]
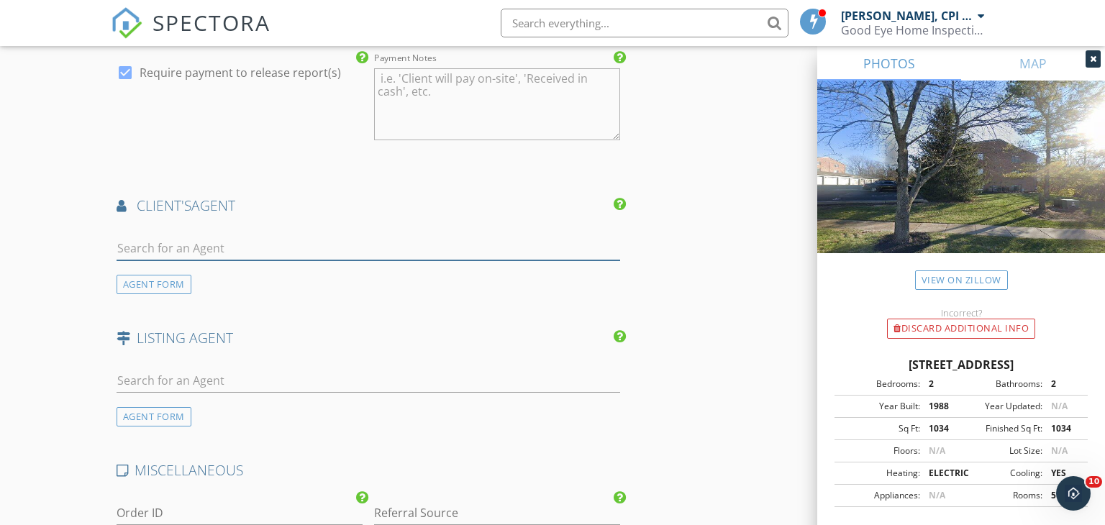
click at [194, 237] on input "text" at bounding box center [369, 249] width 504 height 24
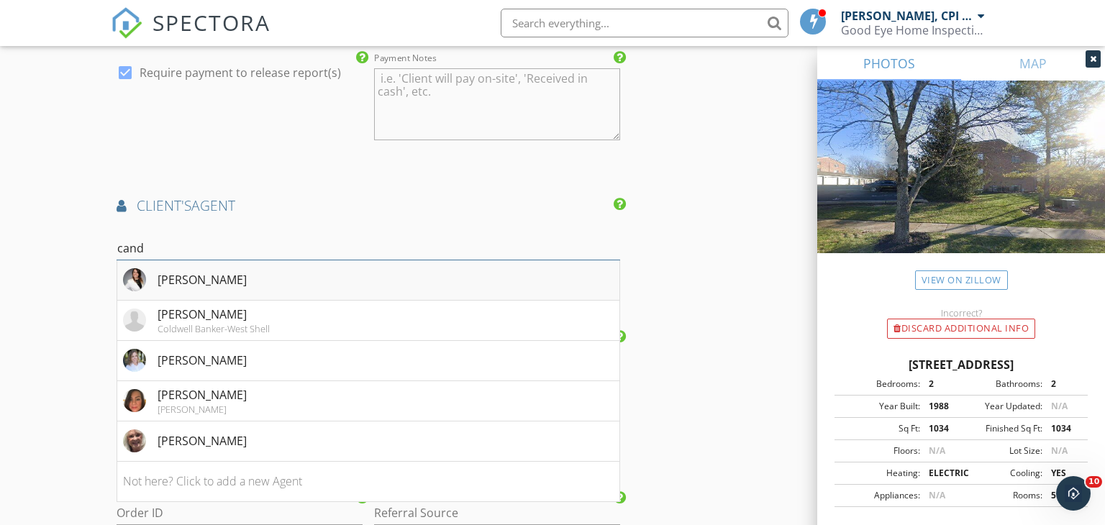
type input "cand"
click at [172, 271] on div "Candace Tolliver" at bounding box center [202, 279] width 89 height 17
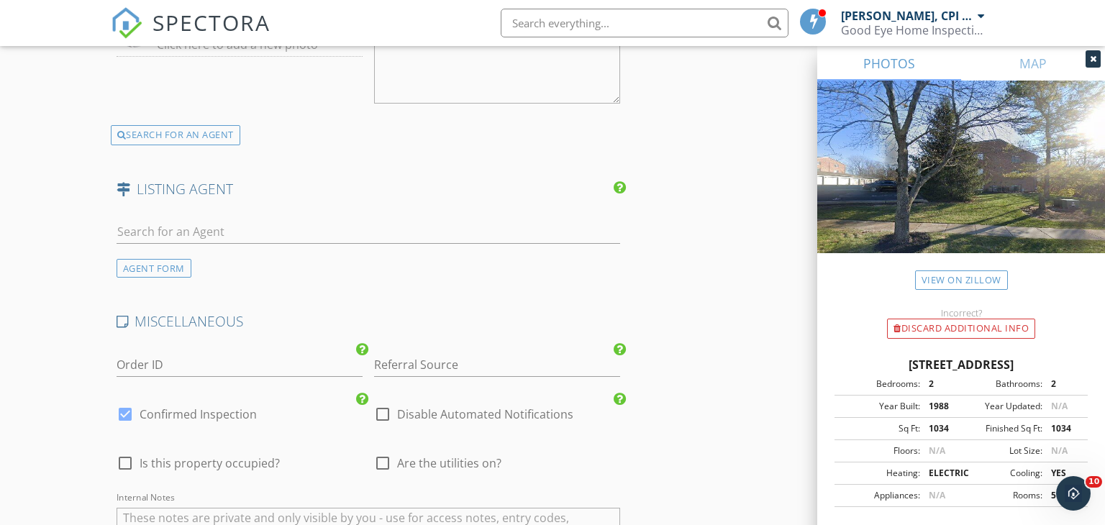
scroll to position [2035, 0]
click at [186, 223] on input "text" at bounding box center [369, 232] width 504 height 24
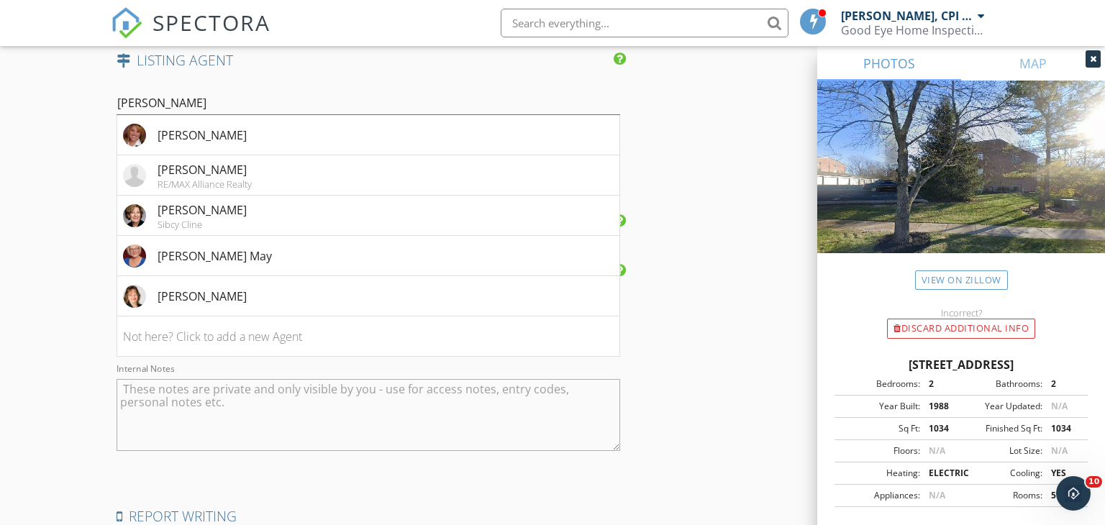
scroll to position [2179, 0]
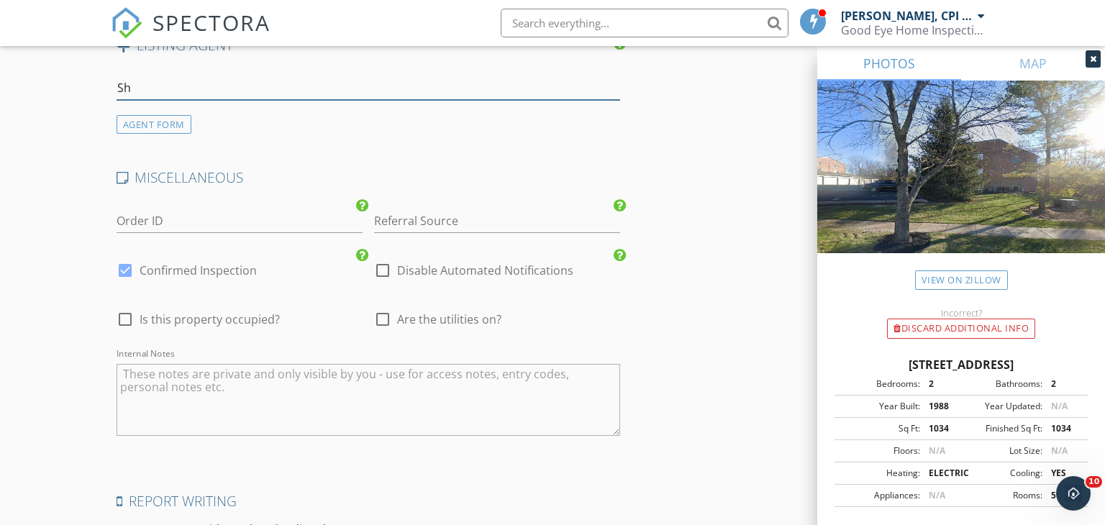
type input "S"
click at [147, 115] on div "AGENT FORM" at bounding box center [154, 124] width 75 height 19
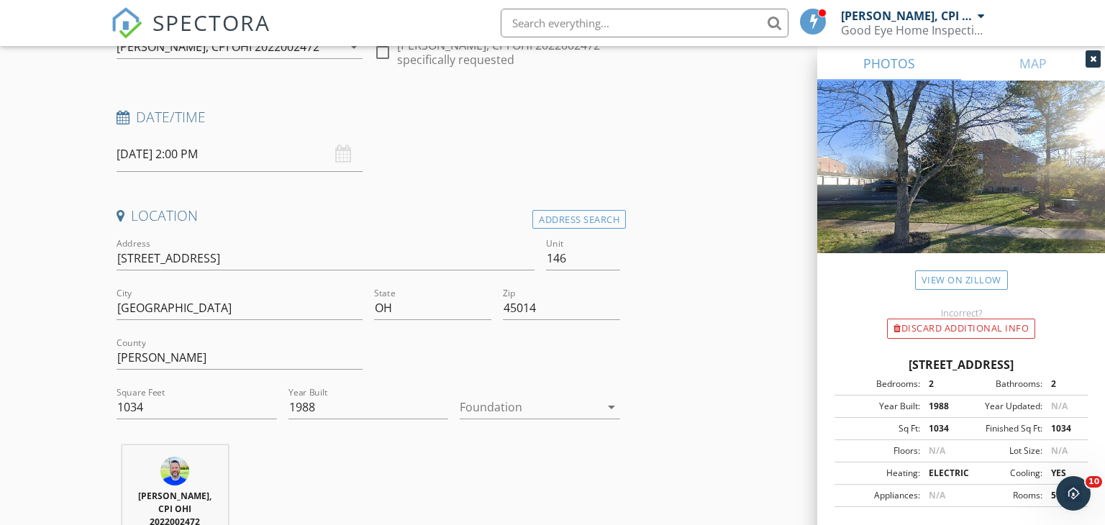
scroll to position [0, 0]
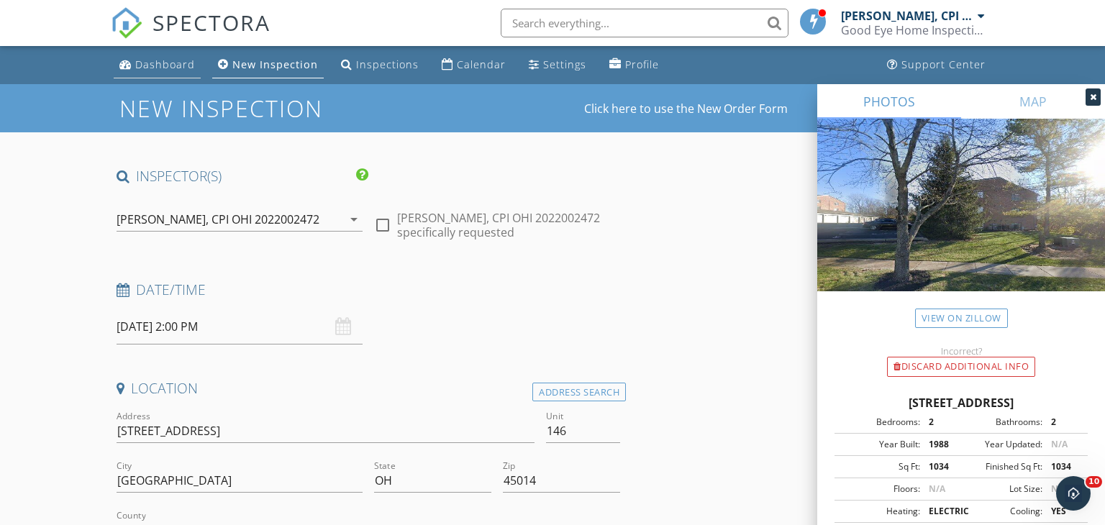
click at [153, 67] on div "Dashboard" at bounding box center [165, 65] width 60 height 14
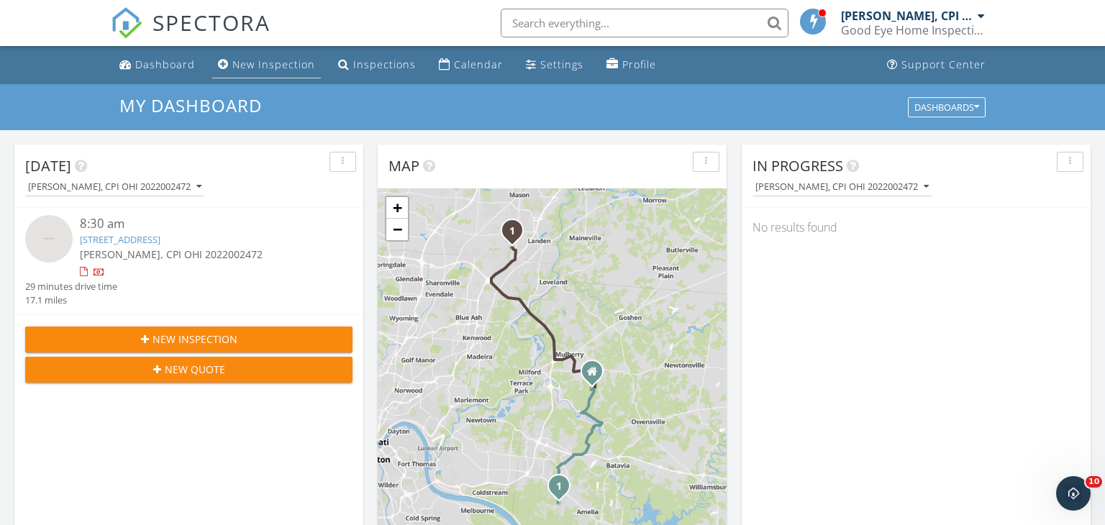
click at [266, 66] on div "New Inspection" at bounding box center [273, 65] width 83 height 14
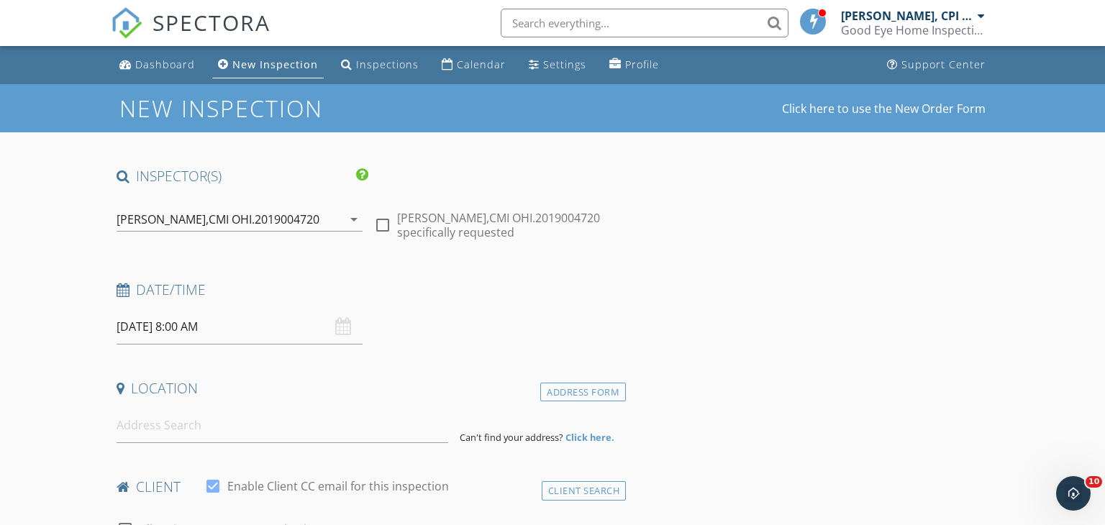
click at [357, 216] on icon "arrow_drop_down" at bounding box center [353, 219] width 17 height 17
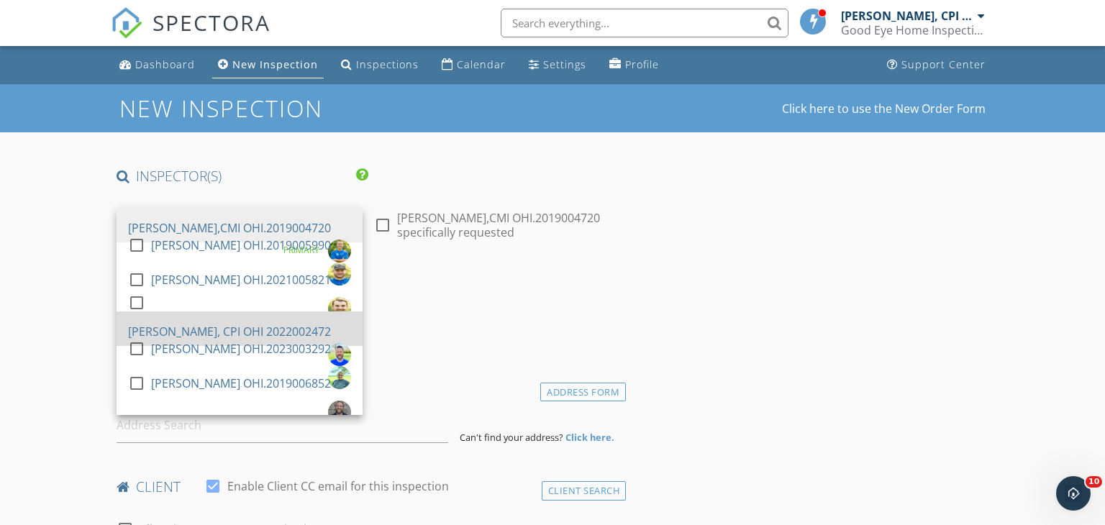
click at [199, 320] on div "[PERSON_NAME], CPI OHI 2022002472" at bounding box center [229, 331] width 203 height 23
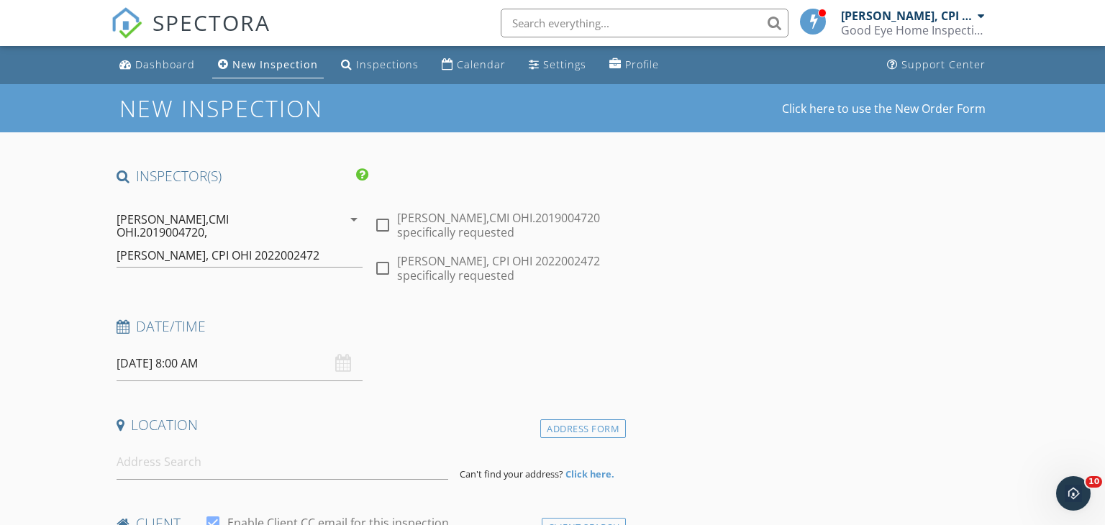
click at [350, 221] on icon "arrow_drop_down" at bounding box center [353, 219] width 17 height 17
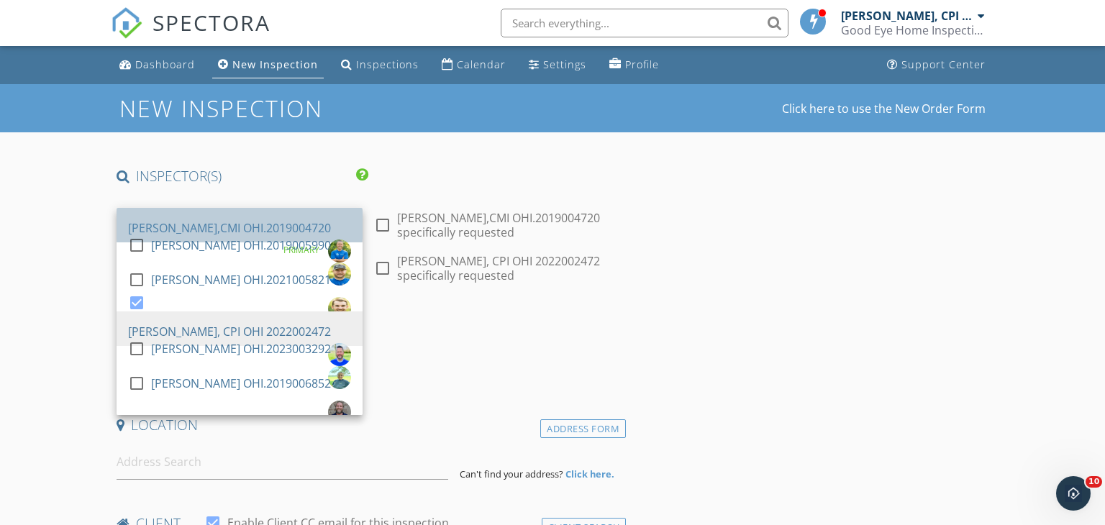
click at [302, 217] on div "[PERSON_NAME],CMI OHI.2019004720" at bounding box center [229, 228] width 203 height 23
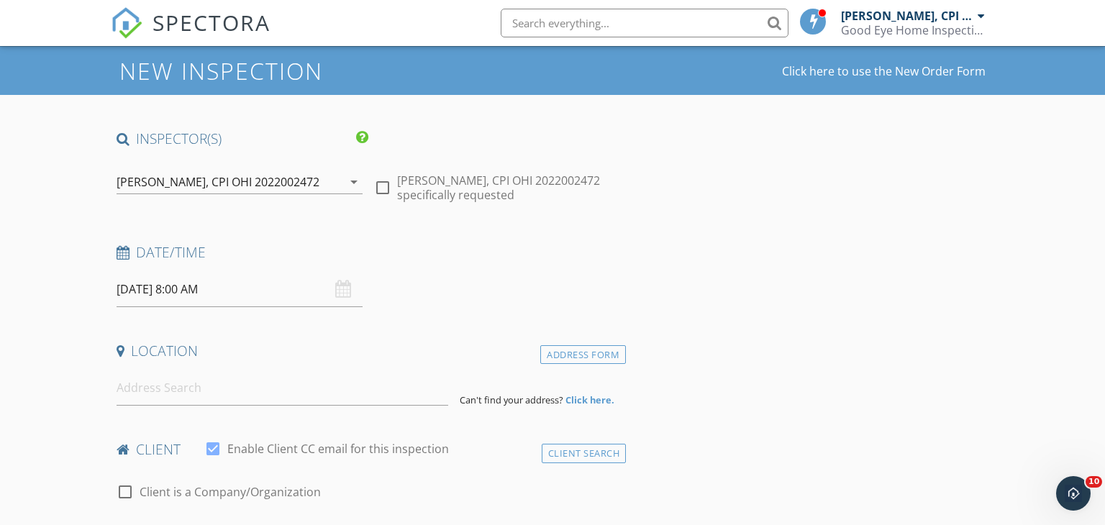
scroll to position [101, 0]
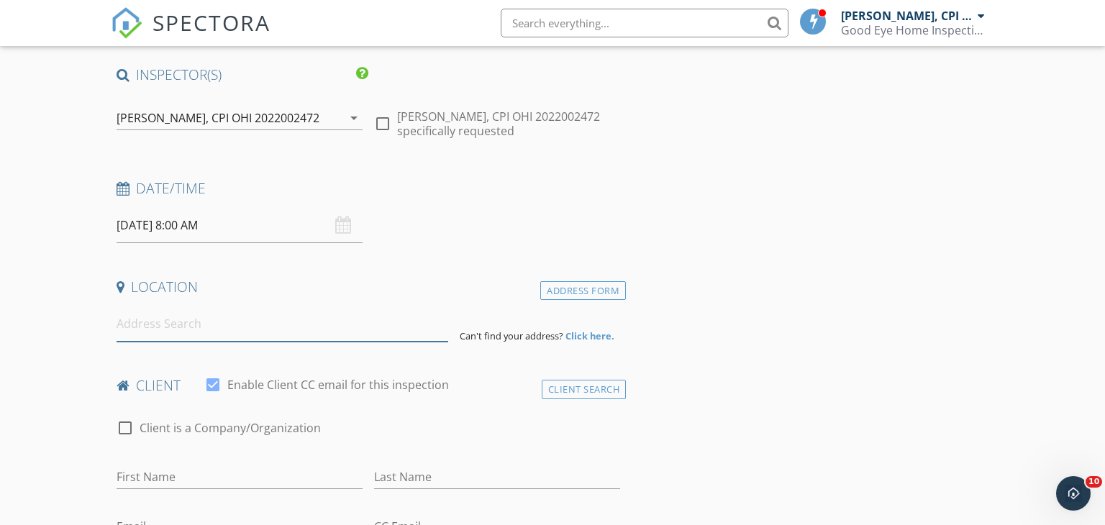
click at [172, 335] on input at bounding box center [283, 324] width 332 height 35
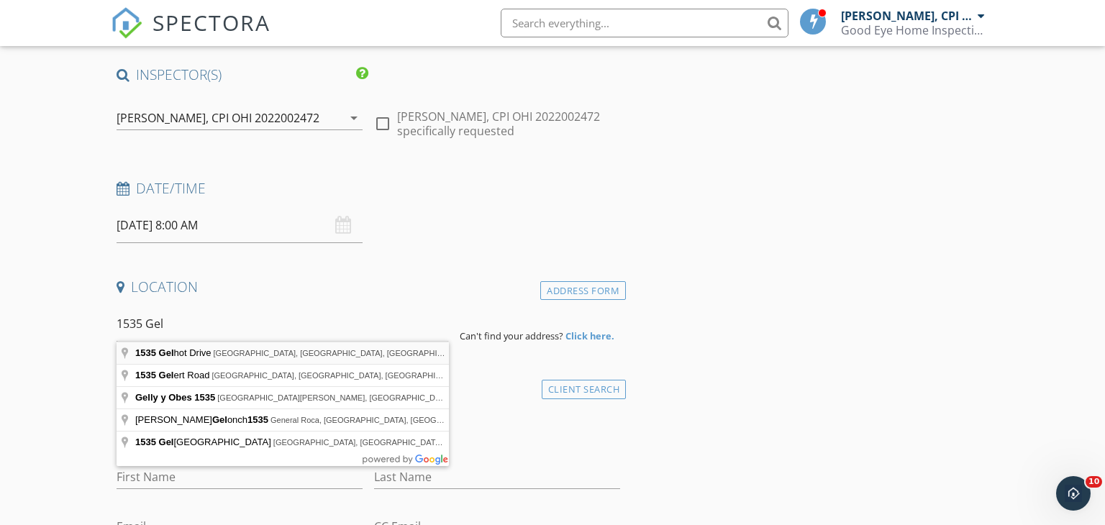
type input "1535 Gelhot Drive, Fairfield, OH, USA"
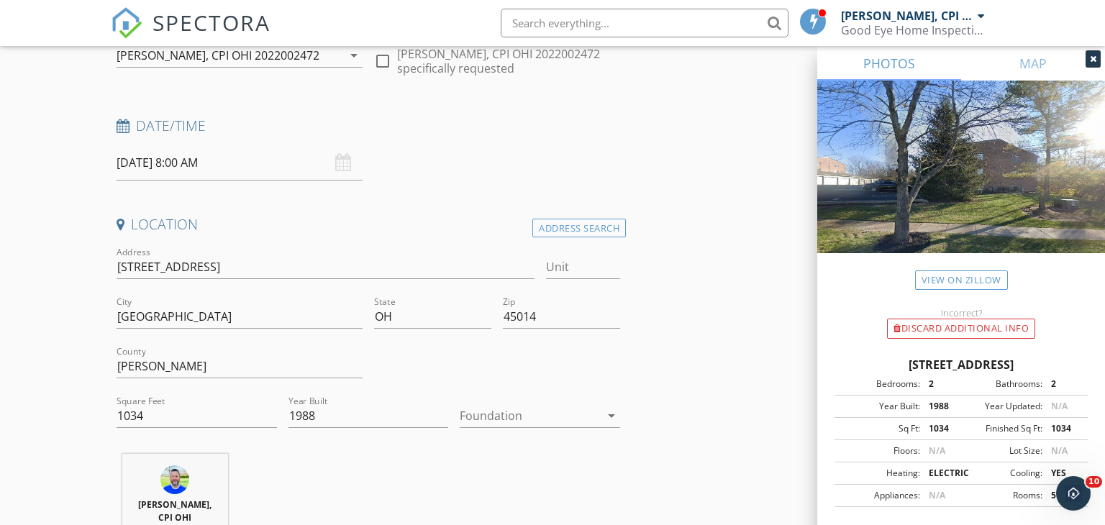
scroll to position [164, 0]
click at [556, 263] on input "Unit" at bounding box center [583, 267] width 74 height 24
type input "146"
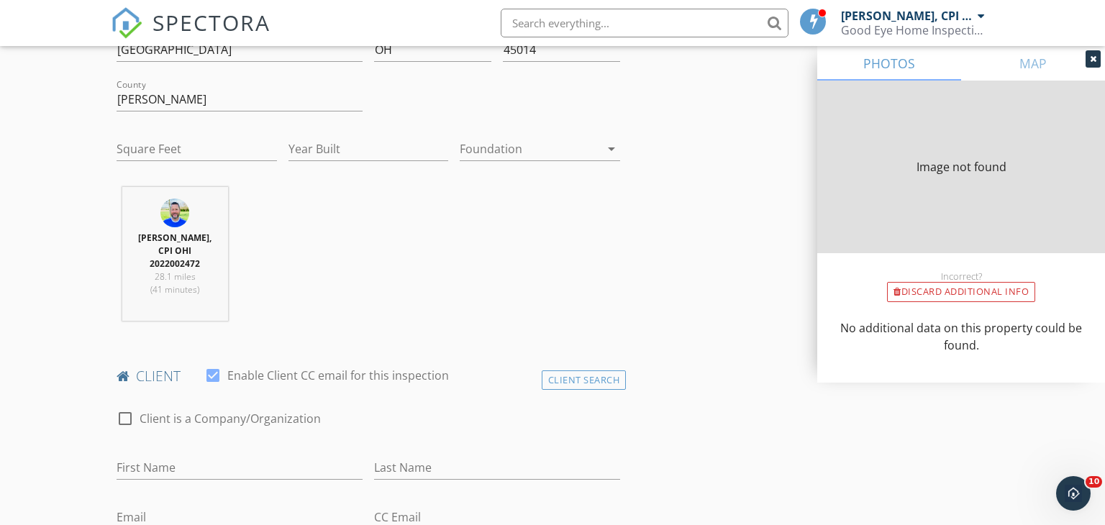
type input "1034"
type input "1988"
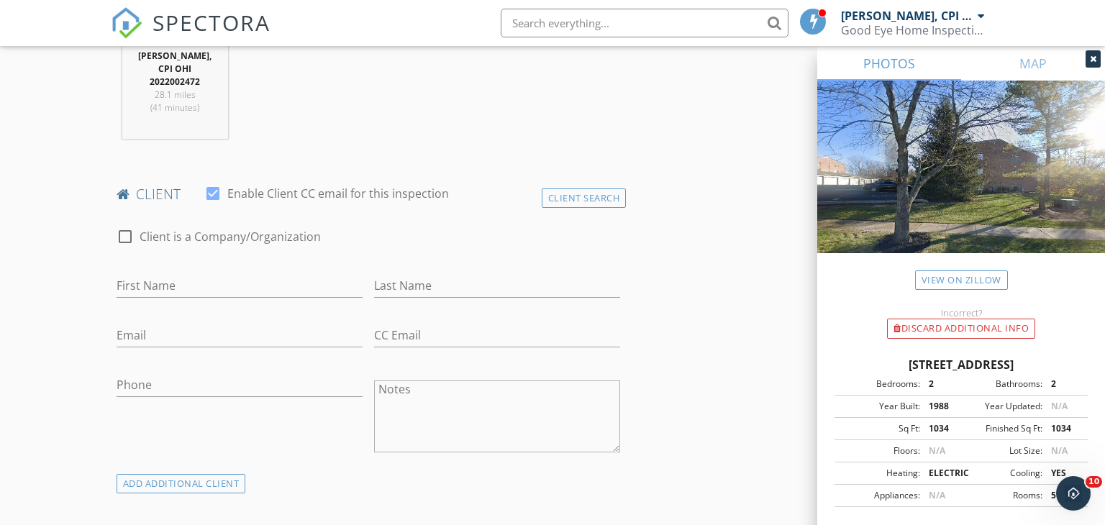
scroll to position [626, 0]
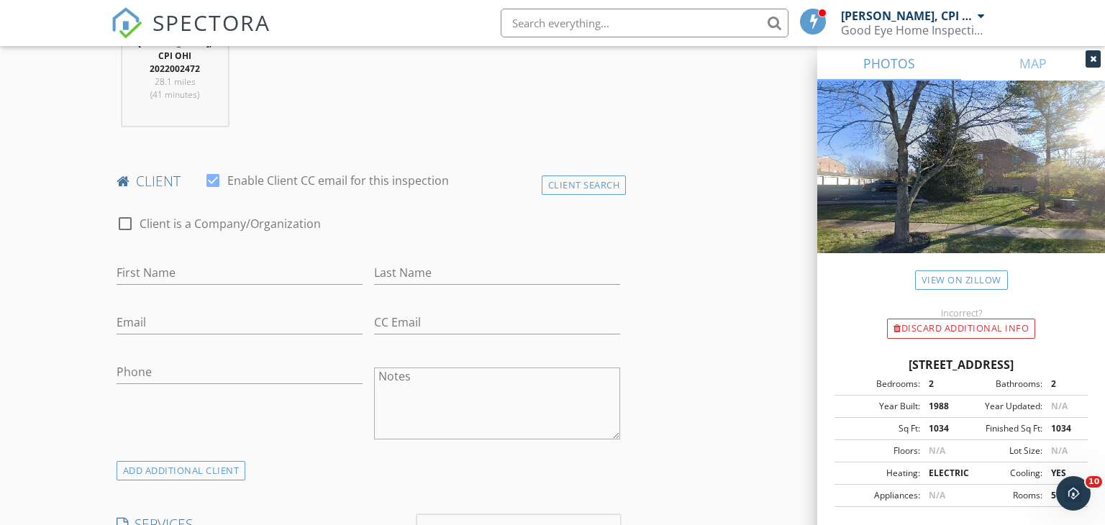
type input "146"
click at [182, 264] on input "First Name" at bounding box center [240, 273] width 246 height 24
type input "c"
type input "j"
type input "Julie"
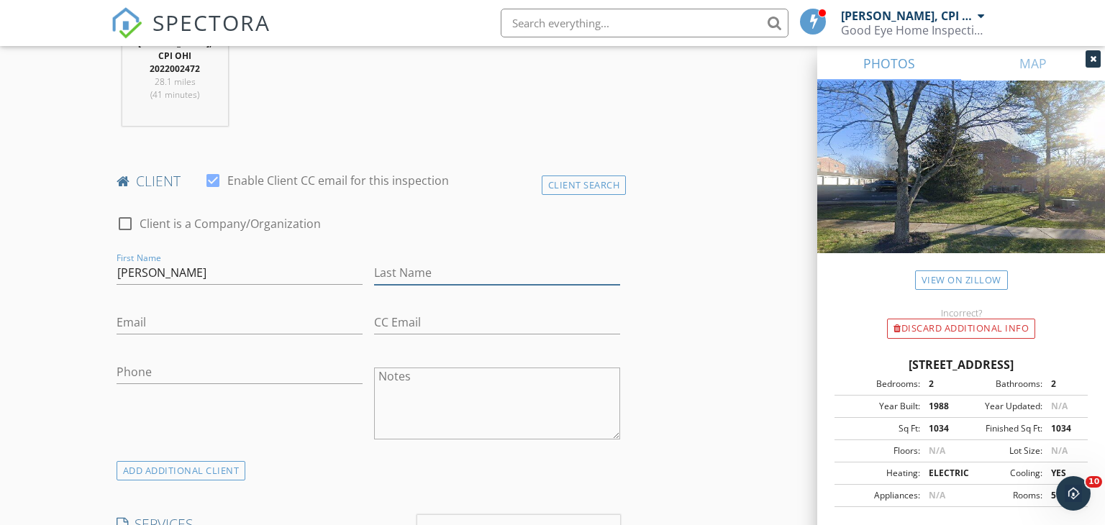
click at [407, 265] on input "Last Name" at bounding box center [497, 273] width 246 height 24
type input "Bolton"
click at [181, 366] on input "Phone" at bounding box center [240, 373] width 246 height 24
paste input "513-328-4182"
type input "513-328-4182"
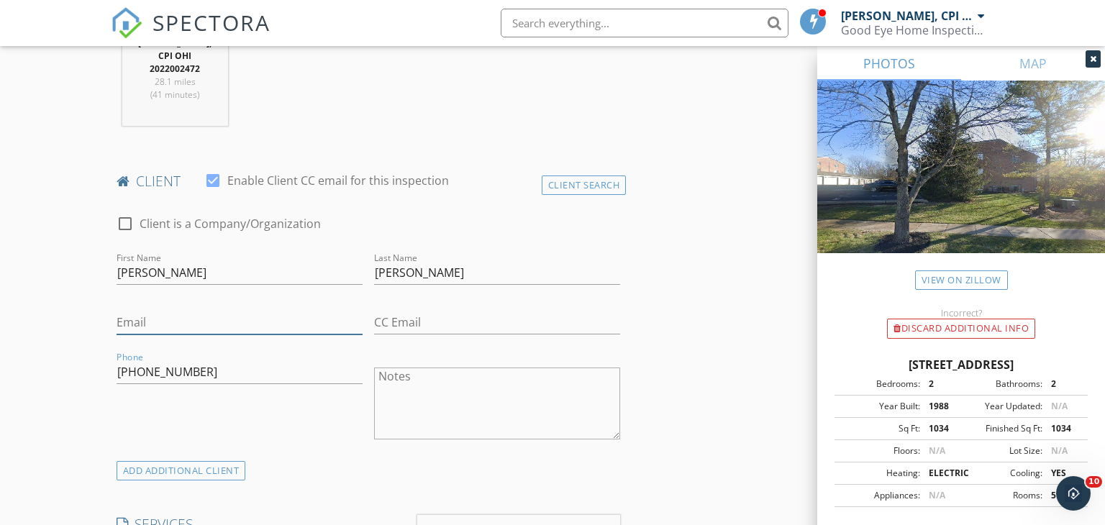
click at [150, 311] on input "Email" at bounding box center [240, 323] width 246 height 24
paste input "julsbolton@gmail.com"
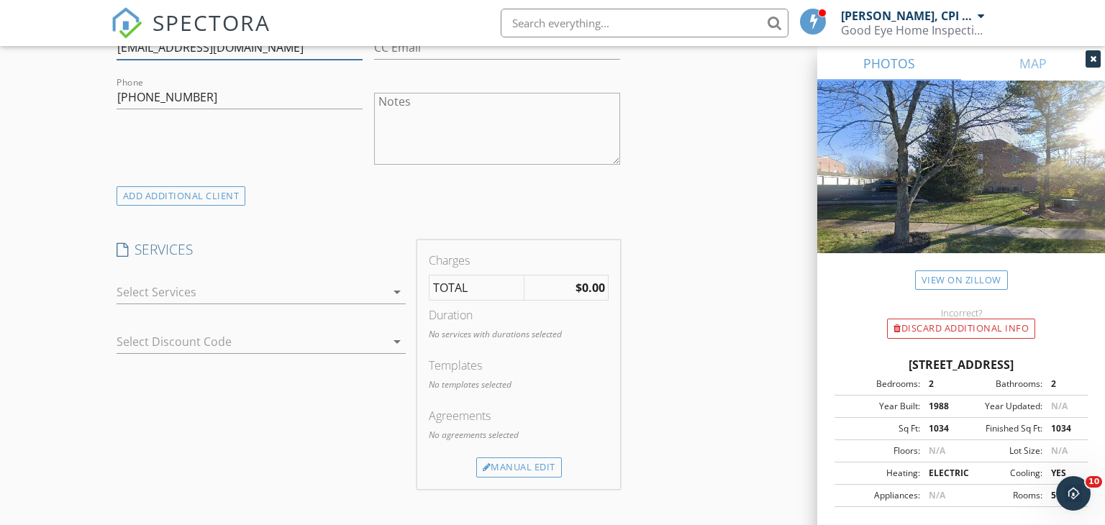
scroll to position [910, 0]
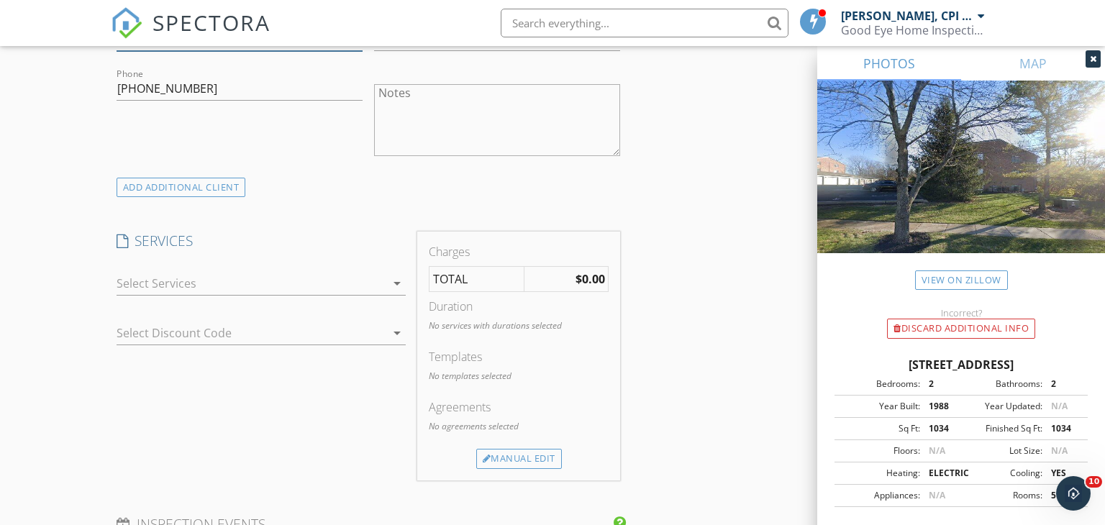
type input "julsbolton@gmail.com"
click at [395, 275] on icon "arrow_drop_down" at bounding box center [397, 283] width 17 height 17
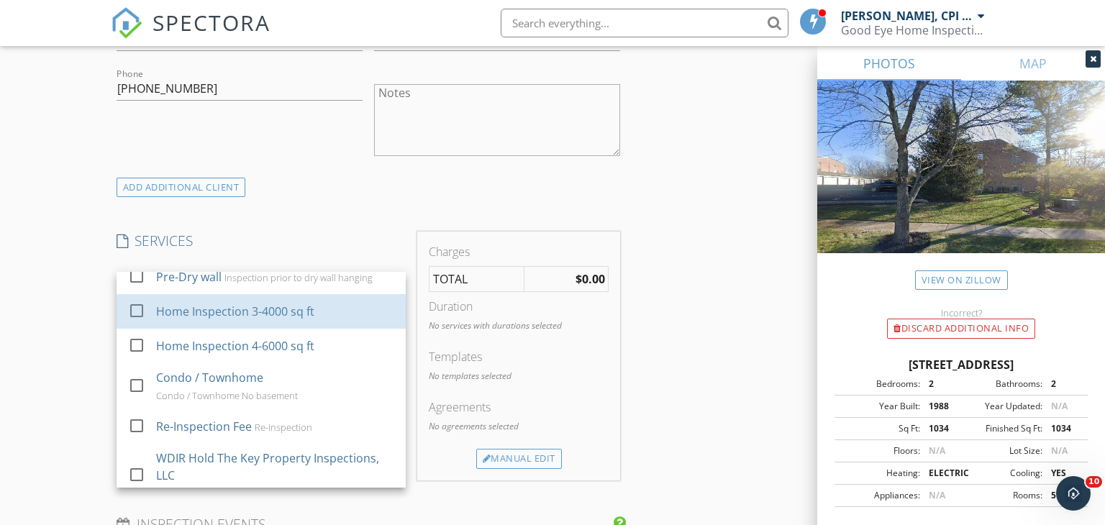
scroll to position [443, 0]
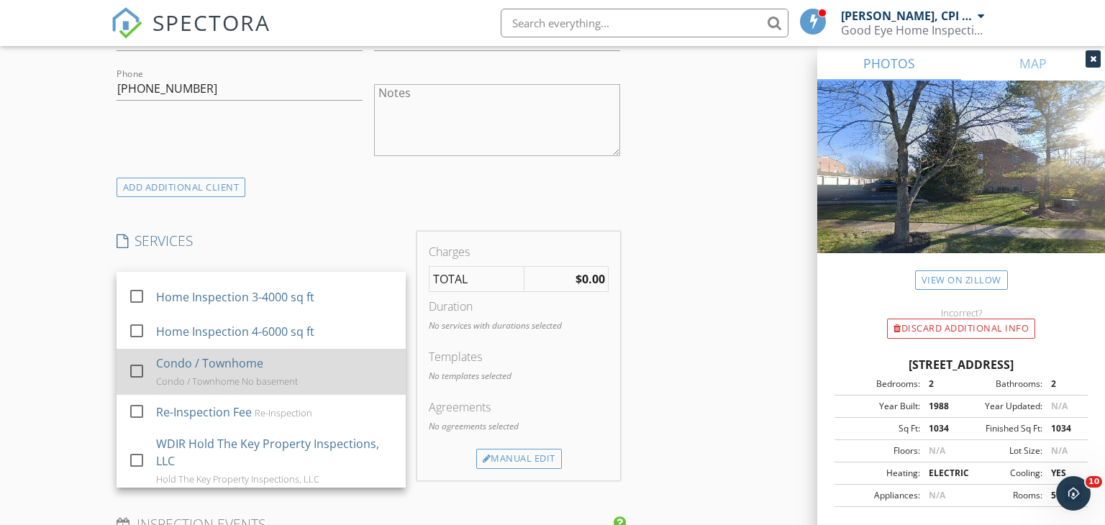
click at [135, 359] on div at bounding box center [136, 371] width 24 height 24
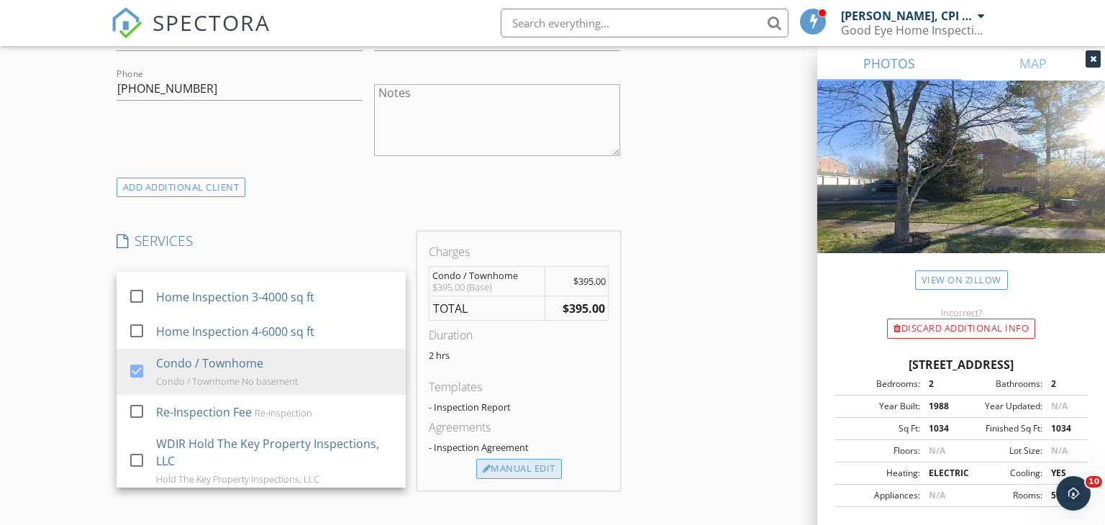
click at [541, 459] on div "Manual Edit" at bounding box center [519, 469] width 86 height 20
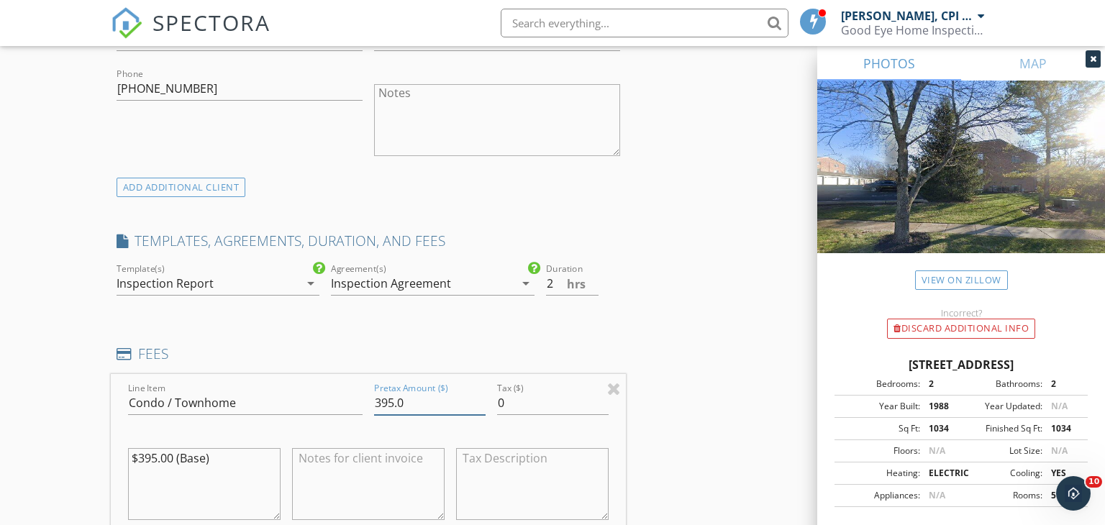
click at [435, 395] on input "395.0" at bounding box center [430, 403] width 112 height 24
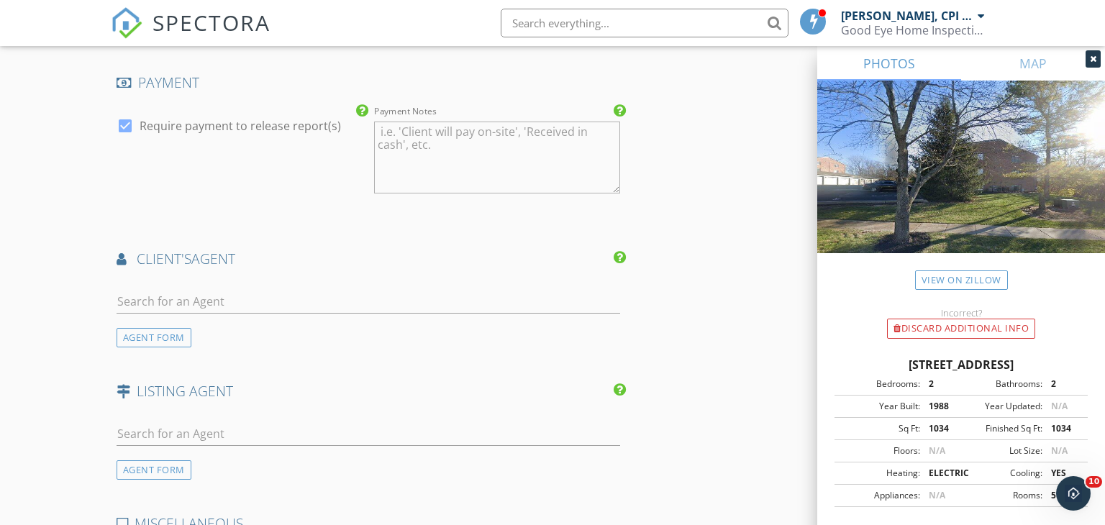
scroll to position [1627, 0]
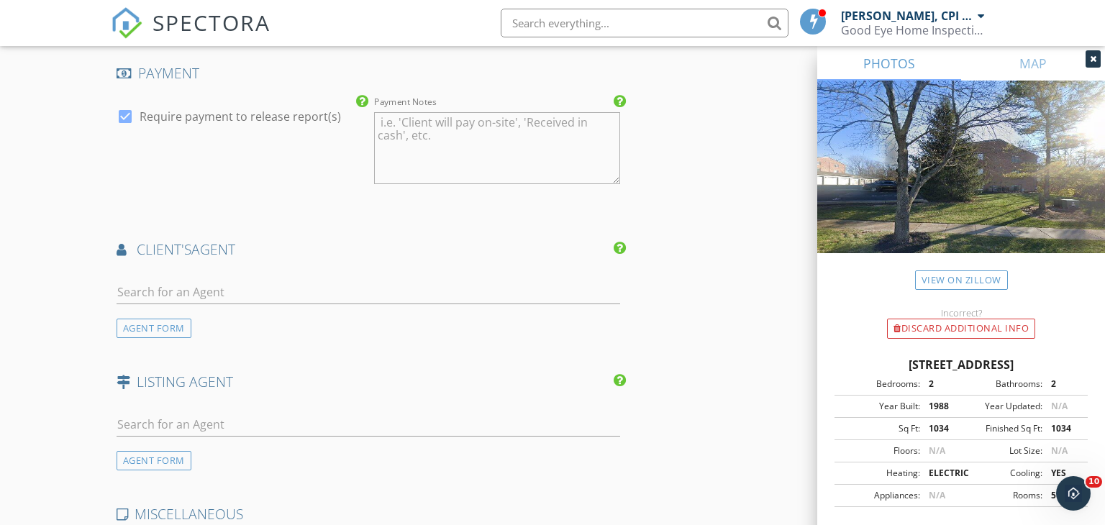
type input "365"
click at [246, 281] on input "text" at bounding box center [369, 293] width 504 height 24
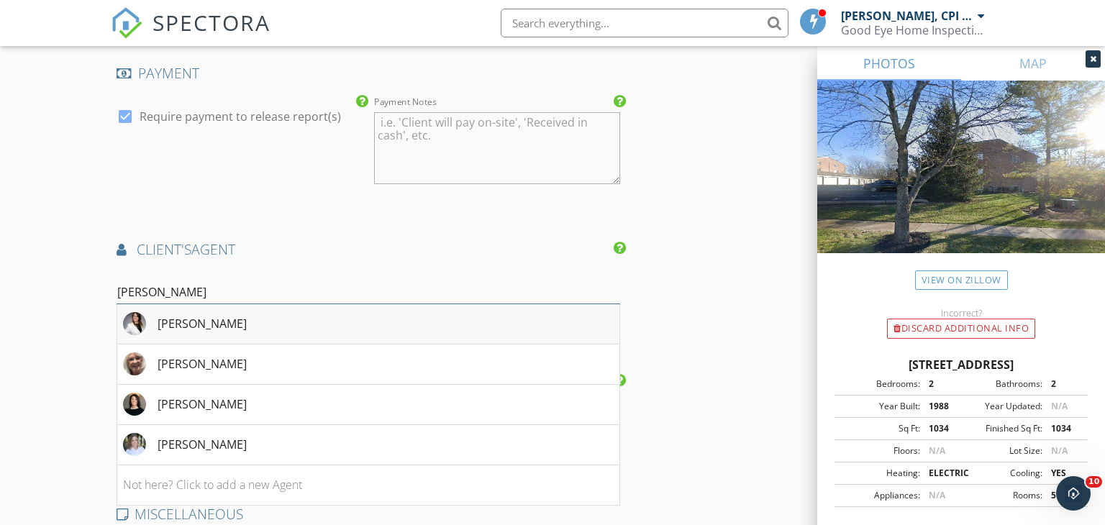
type input "candace"
click at [244, 315] on div "Candace Tolliver" at bounding box center [202, 323] width 89 height 17
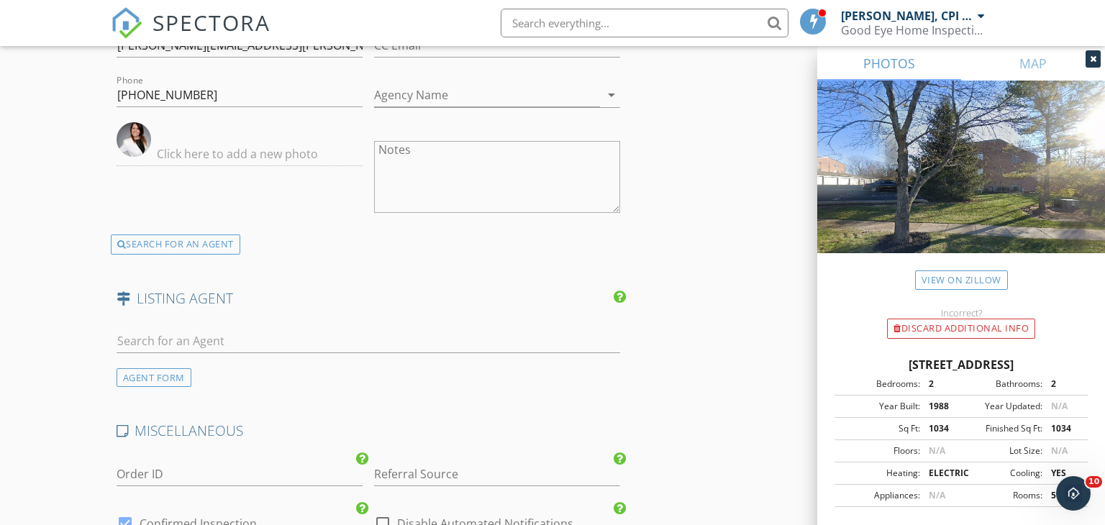
scroll to position [1946, 0]
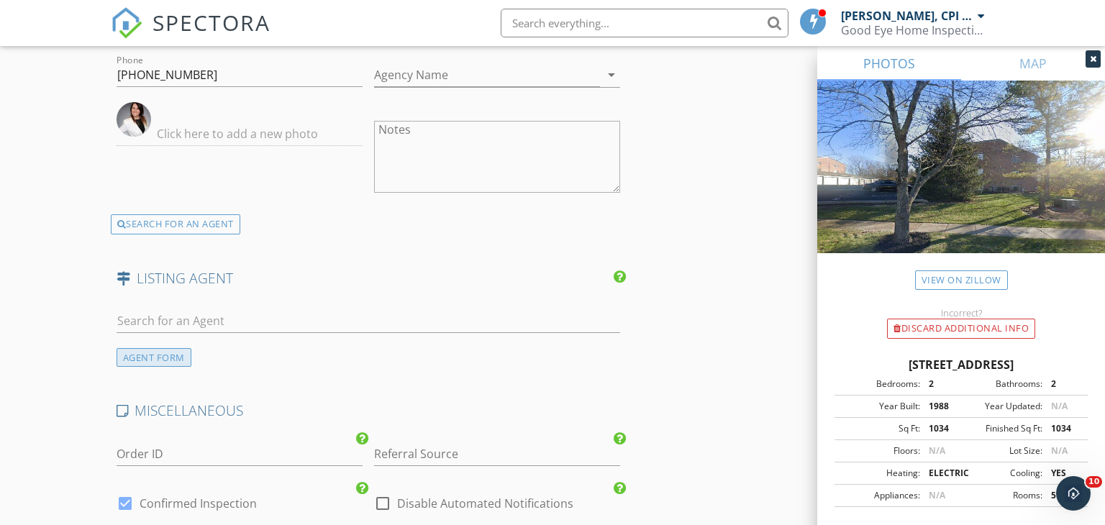
click at [152, 348] on div "AGENT FORM" at bounding box center [154, 357] width 75 height 19
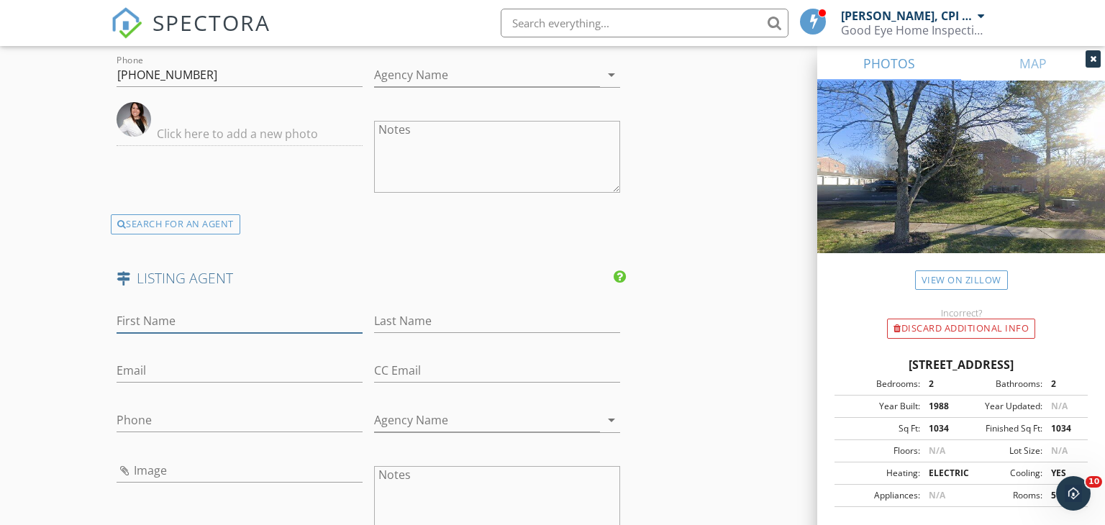
click at [164, 309] on input "First Name" at bounding box center [240, 321] width 246 height 24
type input "Sherry"
click at [406, 310] on input "Last Name" at bounding box center [497, 321] width 246 height 24
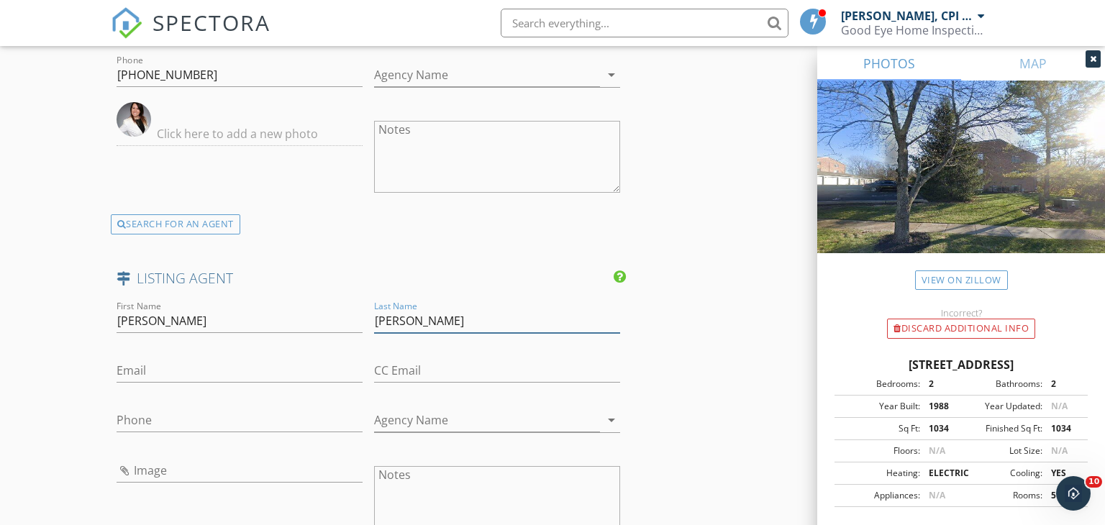
type input "Mason"
click at [399, 409] on input "Agency Name" at bounding box center [487, 421] width 226 height 24
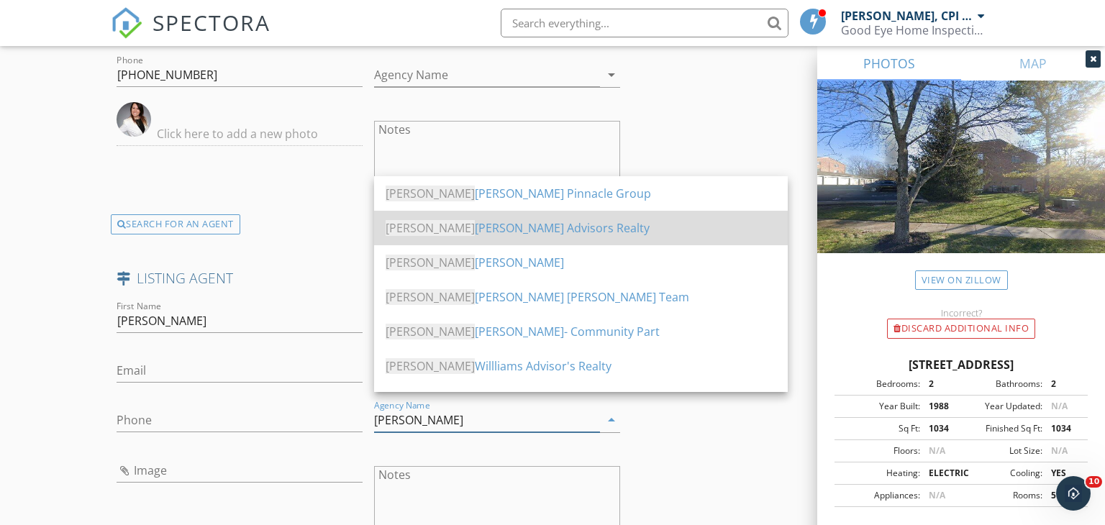
click at [531, 234] on div "Keller Williams Advisors Realty" at bounding box center [581, 227] width 391 height 17
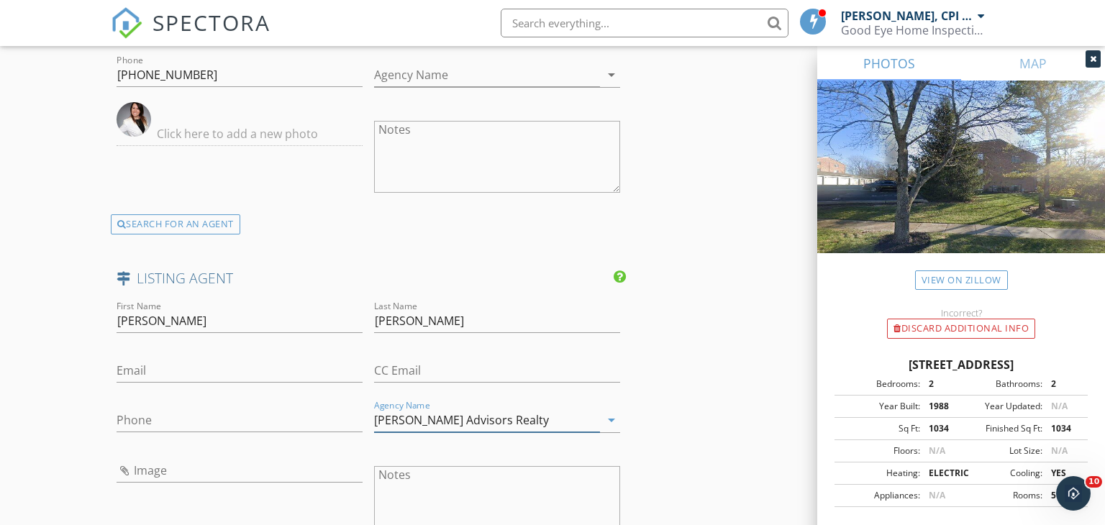
type input "Keller Williams Advisors Realty"
click at [136, 409] on input "Phone" at bounding box center [240, 421] width 246 height 24
type input "513-766-1460"
click at [150, 362] on input "Email" at bounding box center [240, 371] width 246 height 24
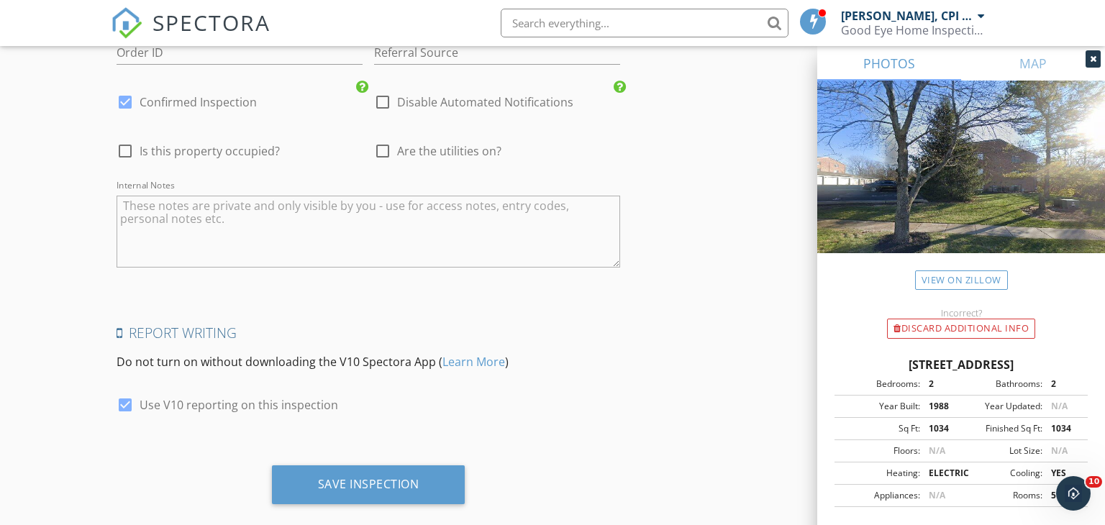
scroll to position [2566, 0]
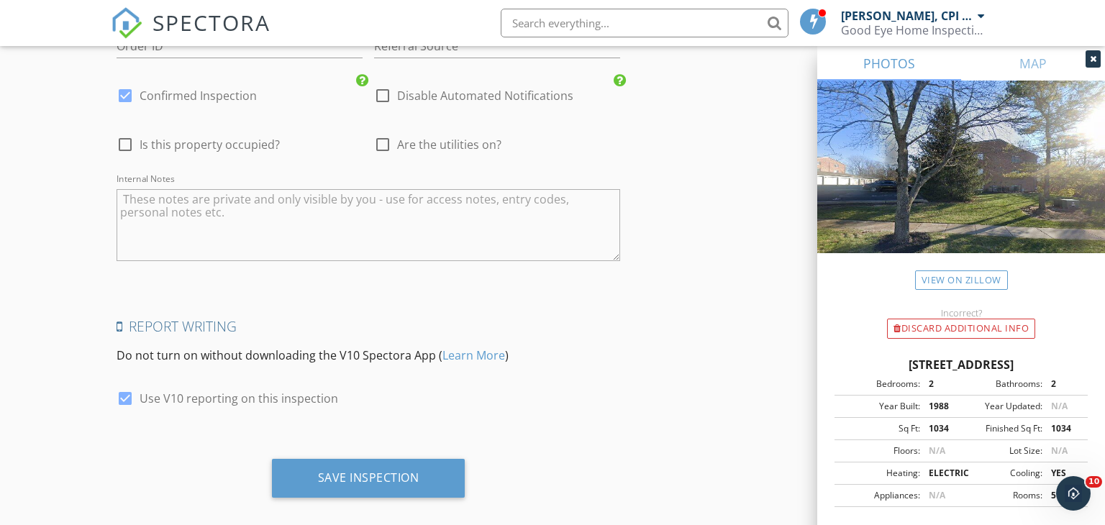
type input "sherry@relocincy.com"
click at [191, 197] on textarea "Internal Notes" at bounding box center [369, 225] width 504 height 72
paste textarea "Concerns: leaks and mold HVAC 40 years old? Showing up: 3 pm OCC"
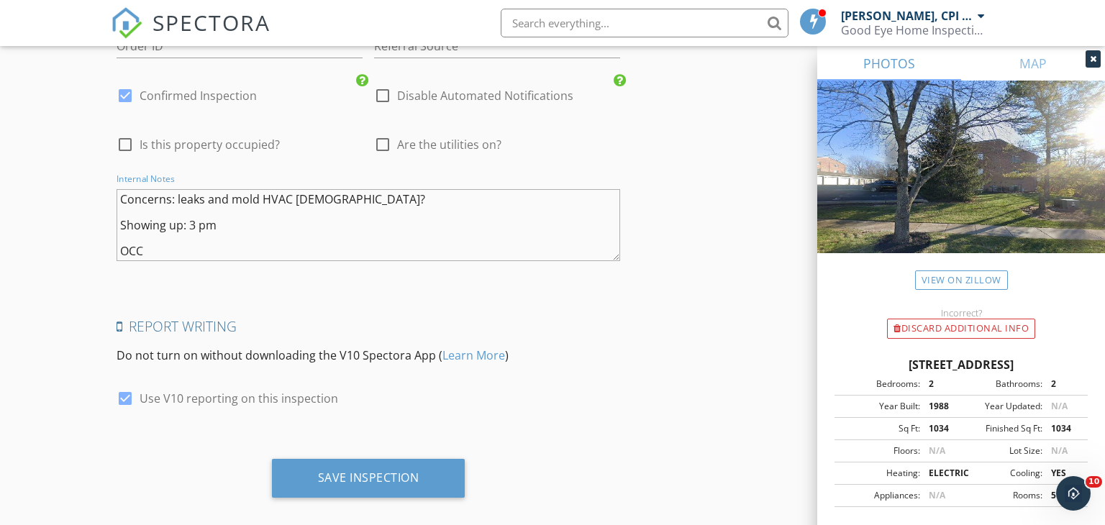
scroll to position [11, 0]
paste textarea "Combination 4677 Garage Door"
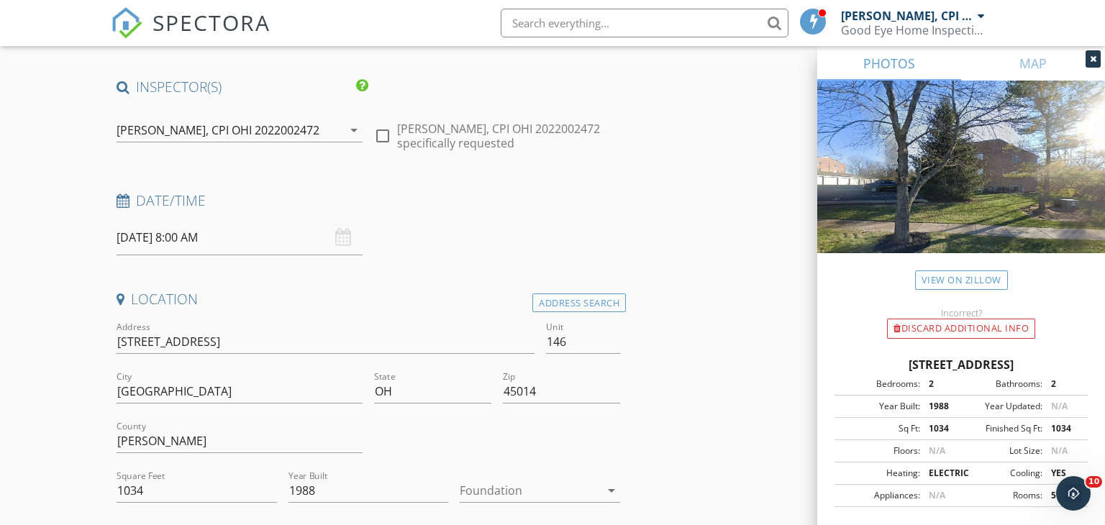
scroll to position [94, 0]
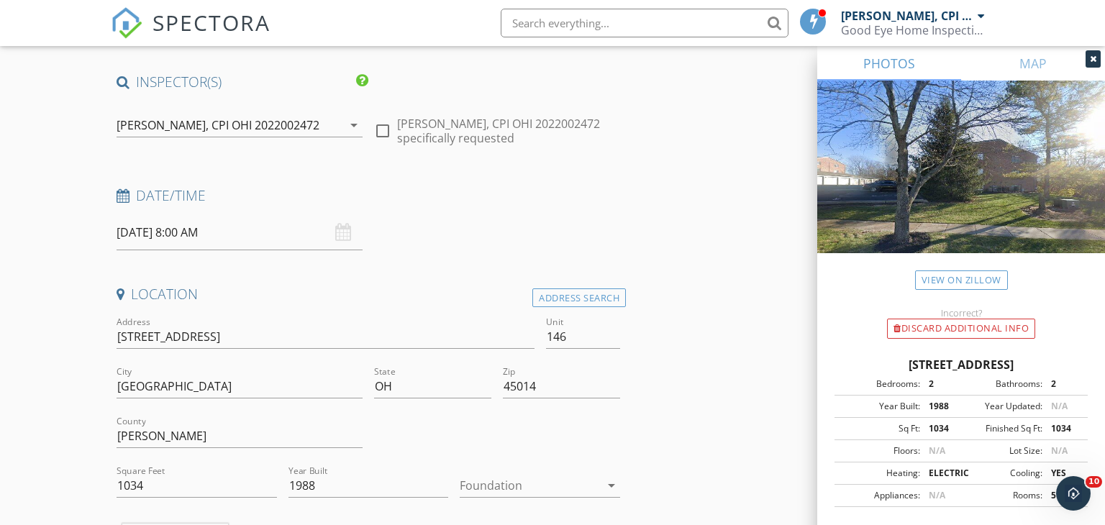
type textarea "Concerns: leaks and mold HVAC 40 years old? Showing up: 3 pm OCC Combination 46…"
click at [257, 237] on input "09/30/2025 8:00 AM" at bounding box center [240, 232] width 246 height 35
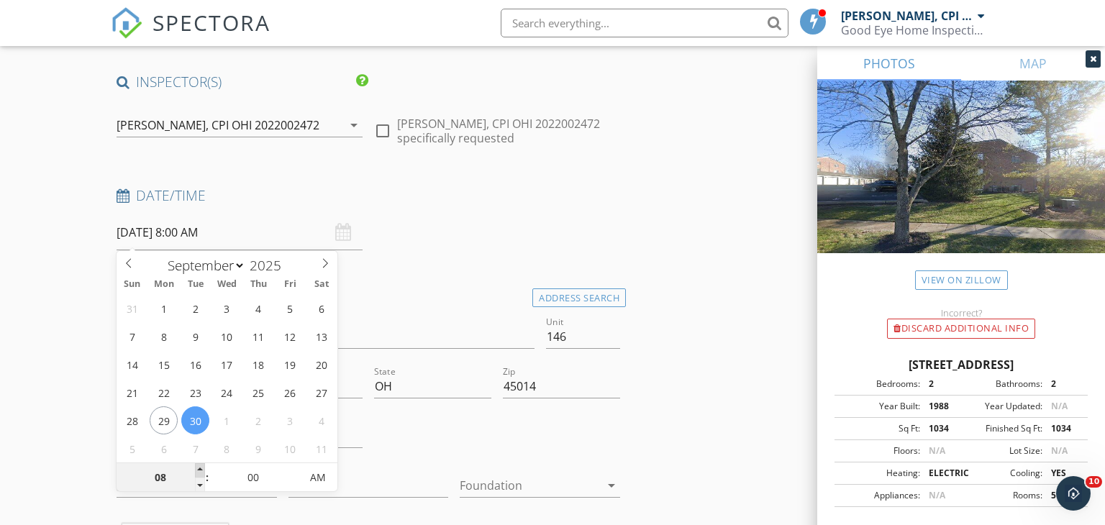
type input "09"
type input "09/30/2025 9:00 AM"
click at [202, 469] on span at bounding box center [200, 470] width 10 height 14
type input "10"
type input "09/30/2025 10:00 AM"
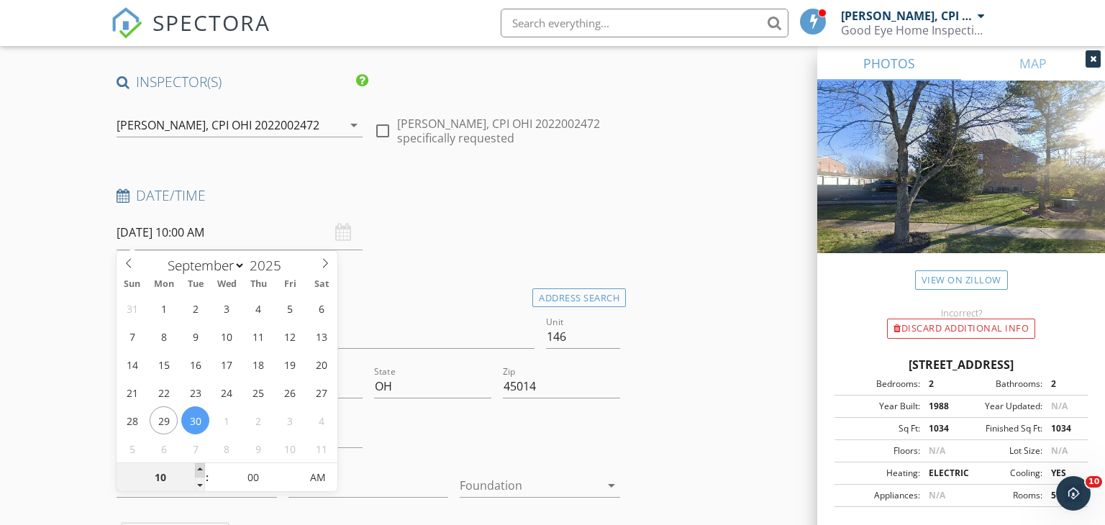
click at [202, 469] on span at bounding box center [200, 470] width 10 height 14
type input "11"
type input "09/30/2025 11:00 AM"
click at [202, 469] on span at bounding box center [200, 470] width 10 height 14
type input "12"
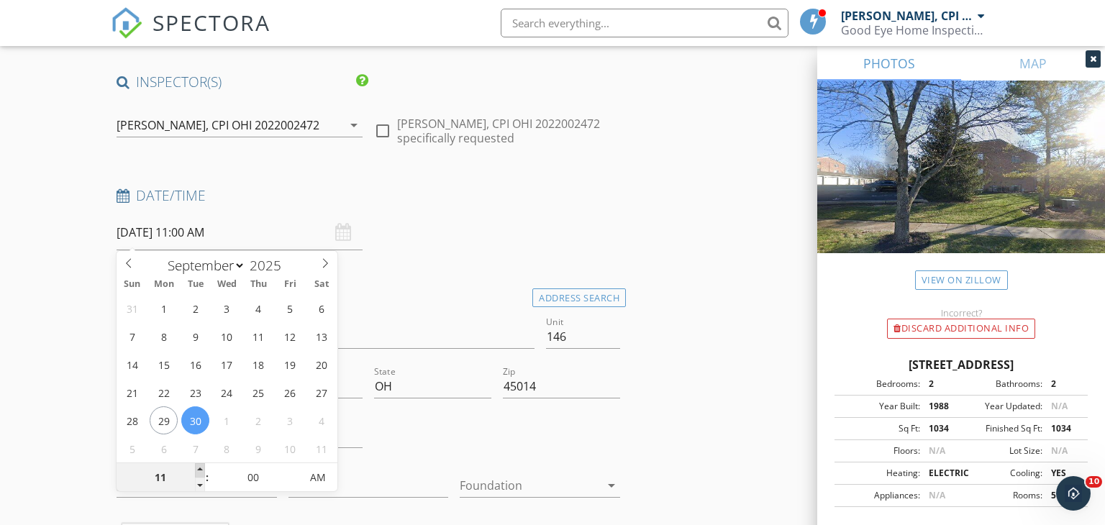
type input "09/30/2025 12:00 PM"
click at [202, 469] on span at bounding box center [200, 470] width 10 height 14
type input "01"
type input "09/30/2025 1:00 PM"
click at [202, 469] on span at bounding box center [200, 470] width 10 height 14
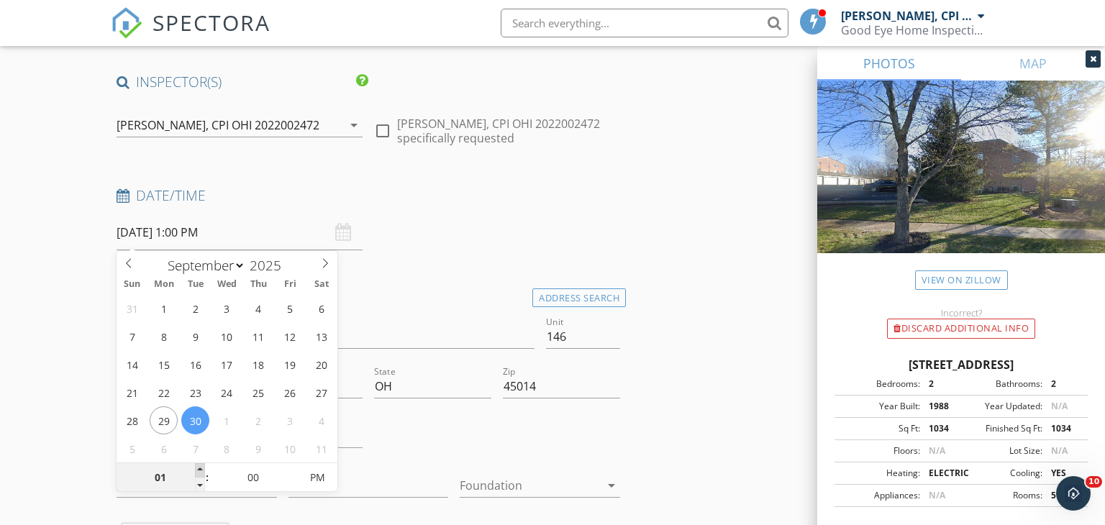
type input "02"
type input "09/30/2025 2:00 PM"
click at [202, 469] on span at bounding box center [200, 470] width 10 height 14
click at [440, 296] on h4 "Location" at bounding box center [369, 294] width 504 height 19
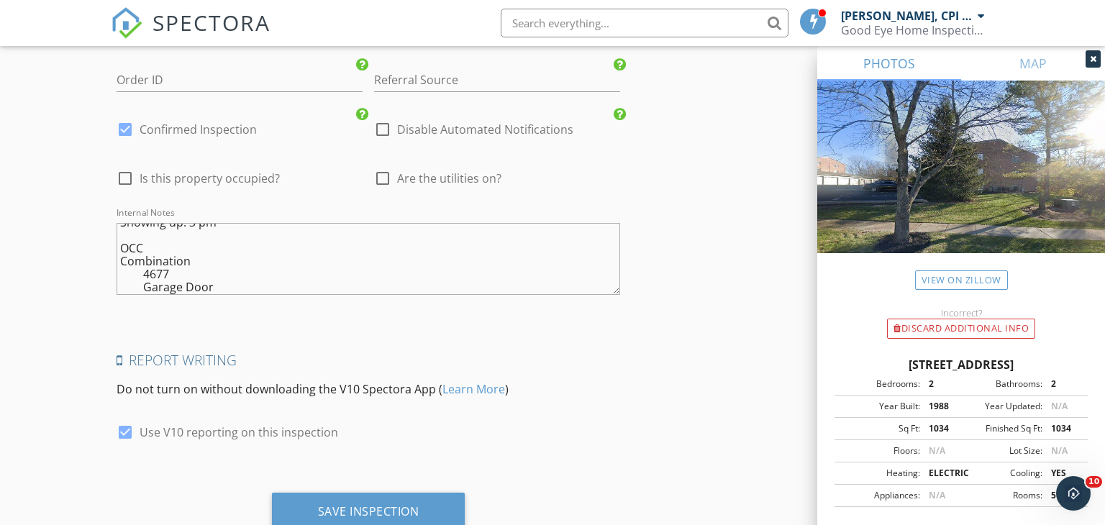
scroll to position [2566, 0]
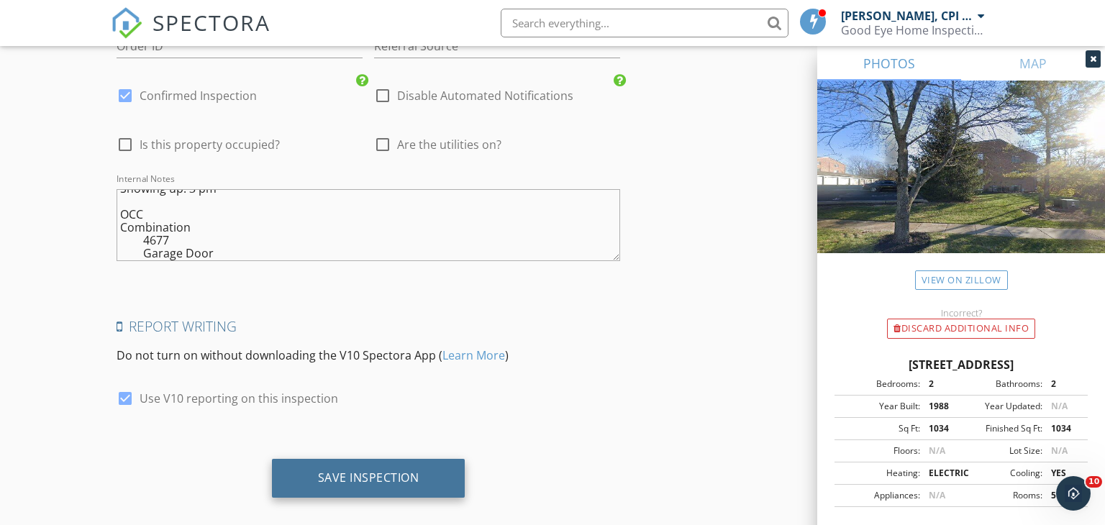
click at [324, 471] on div "Save Inspection" at bounding box center [368, 478] width 101 height 14
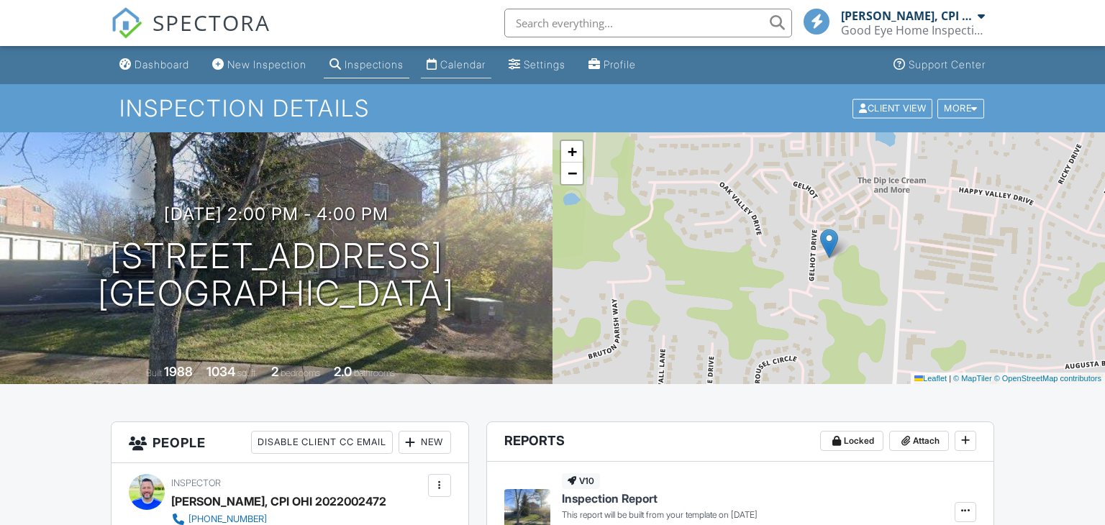
click at [480, 66] on div "Calendar" at bounding box center [462, 64] width 45 height 12
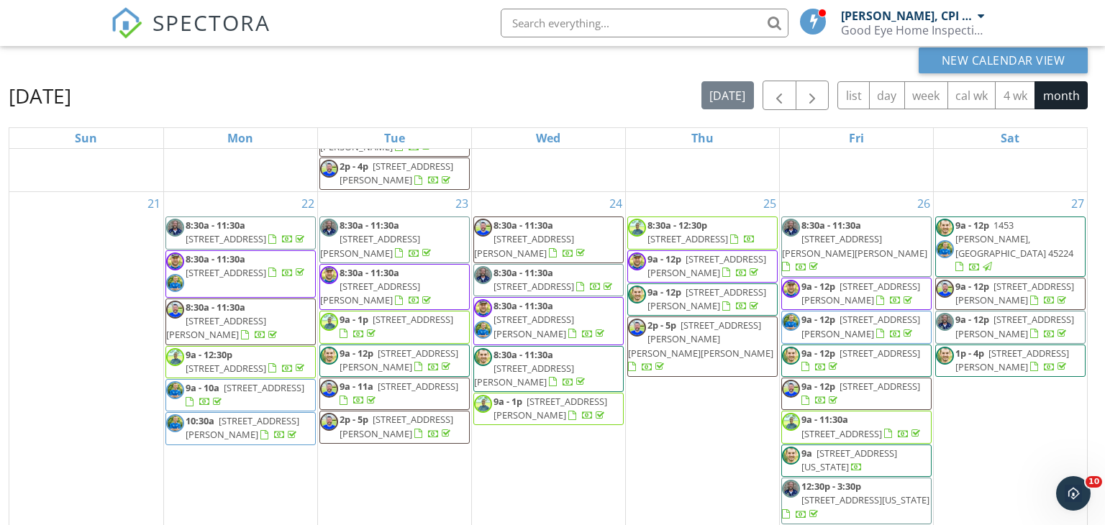
scroll to position [191, 0]
